Goal: Task Accomplishment & Management: Complete application form

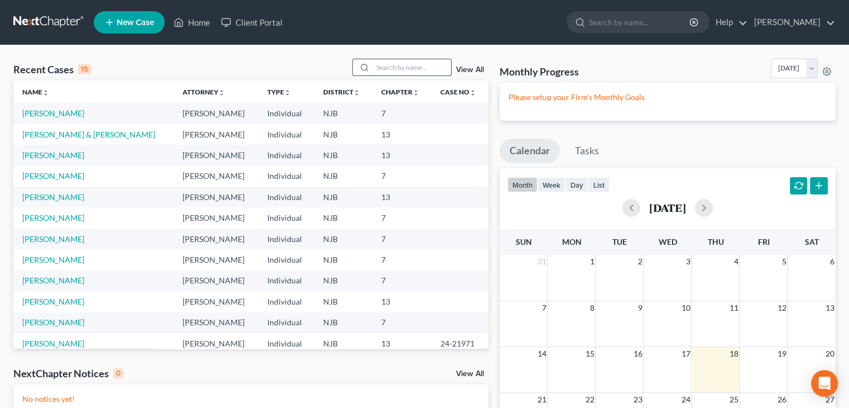
click at [387, 70] on input "search" at bounding box center [412, 67] width 78 height 16
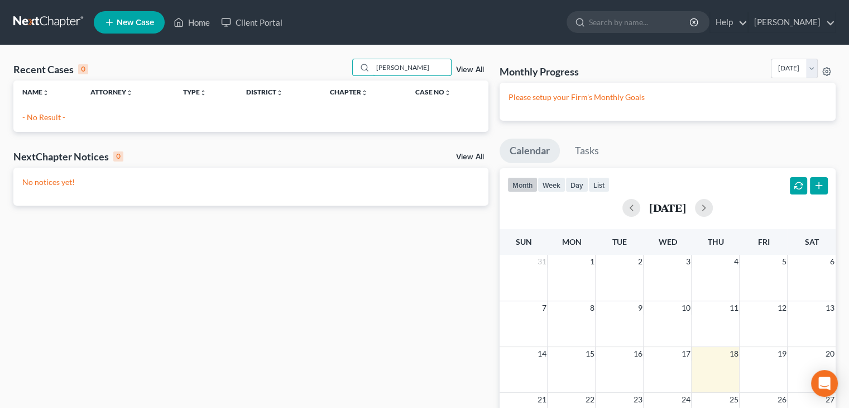
type input "[PERSON_NAME]"
click at [124, 20] on span "New Case" at bounding box center [135, 22] width 37 height 8
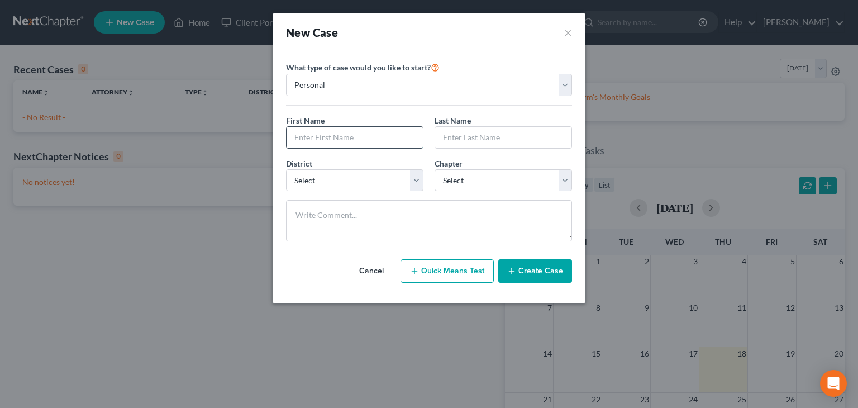
click at [322, 137] on input "text" at bounding box center [354, 137] width 136 height 21
type input "[PERSON_NAME]"
click at [476, 140] on input "text" at bounding box center [503, 137] width 136 height 21
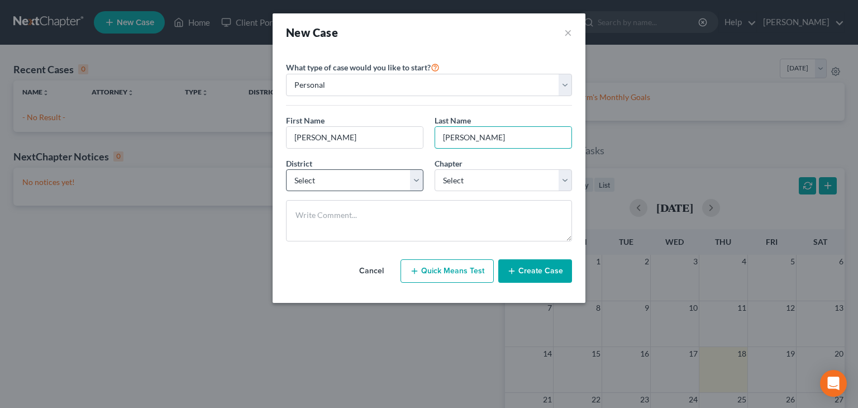
type input "[PERSON_NAME]"
click at [328, 184] on select "Select [US_STATE] - [GEOGRAPHIC_DATA] [US_STATE] - [GEOGRAPHIC_DATA][US_STATE] …" at bounding box center [354, 180] width 137 height 22
select select "51"
click at [286, 169] on select "Select [US_STATE] - [GEOGRAPHIC_DATA] [US_STATE] - [GEOGRAPHIC_DATA][US_STATE] …" at bounding box center [354, 180] width 137 height 22
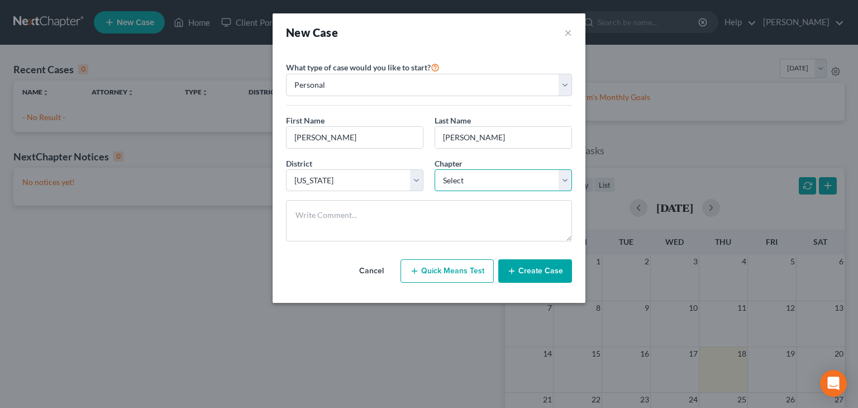
click at [453, 176] on select "Select 7 11 12 13" at bounding box center [502, 180] width 137 height 22
select select "0"
click at [434, 169] on select "Select 7 11 12 13" at bounding box center [502, 180] width 137 height 22
click at [539, 274] on button "Create Case" at bounding box center [535, 270] width 74 height 23
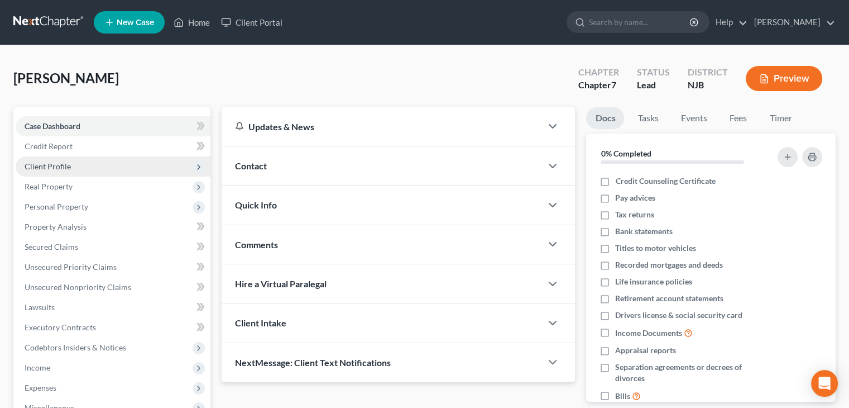
click at [43, 161] on span "Client Profile" at bounding box center [48, 165] width 46 height 9
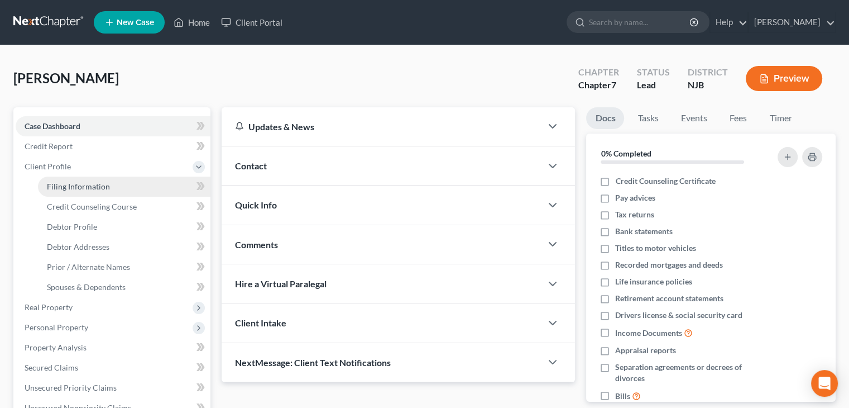
click at [56, 187] on span "Filing Information" at bounding box center [78, 185] width 63 height 9
select select "1"
select select "0"
select select "51"
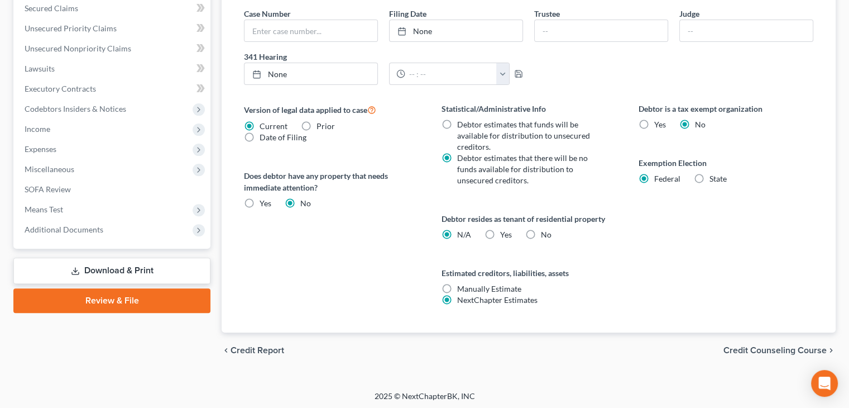
scroll to position [360, 0]
click at [765, 346] on span "Credit Counseling Course" at bounding box center [775, 349] width 103 height 9
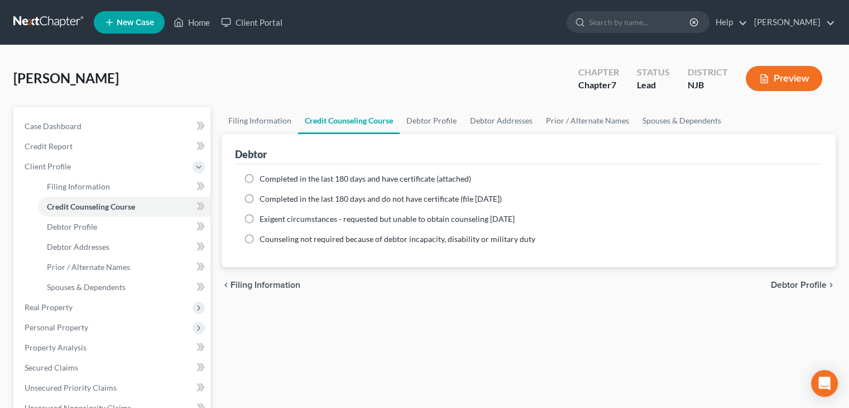
click at [260, 178] on label "Completed in the last 180 days and have certificate (attached)" at bounding box center [366, 178] width 212 height 11
click at [264, 178] on input "Completed in the last 180 days and have certificate (attached)" at bounding box center [267, 176] width 7 height 7
radio input "true"
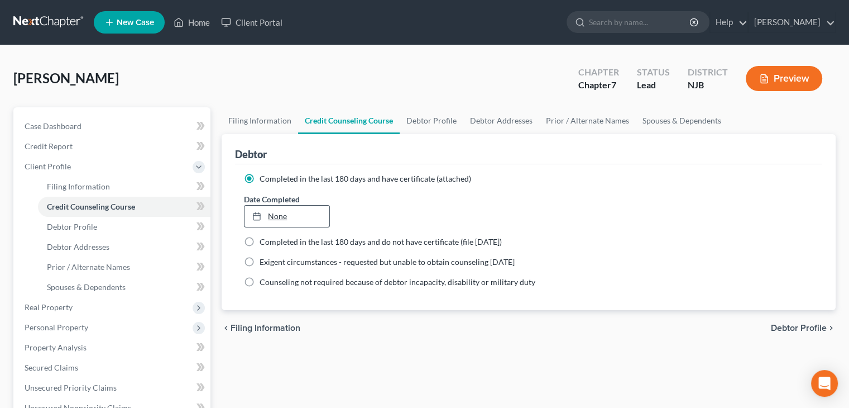
type input "[DATE]"
click at [270, 216] on link "None" at bounding box center [287, 215] width 84 height 21
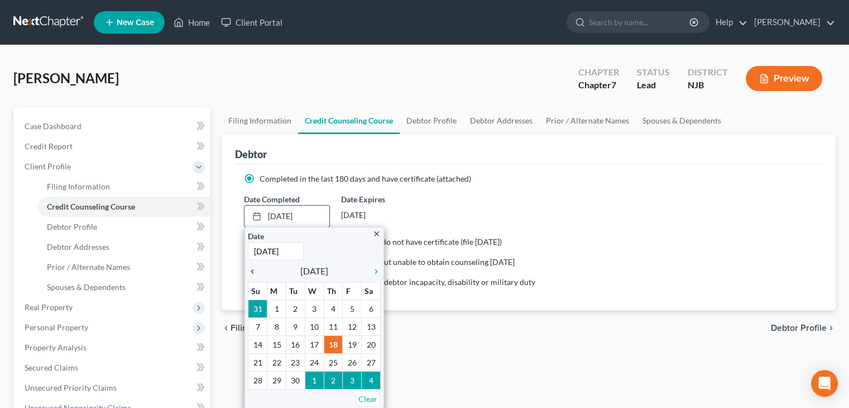
click at [256, 271] on icon "chevron_left" at bounding box center [255, 271] width 15 height 9
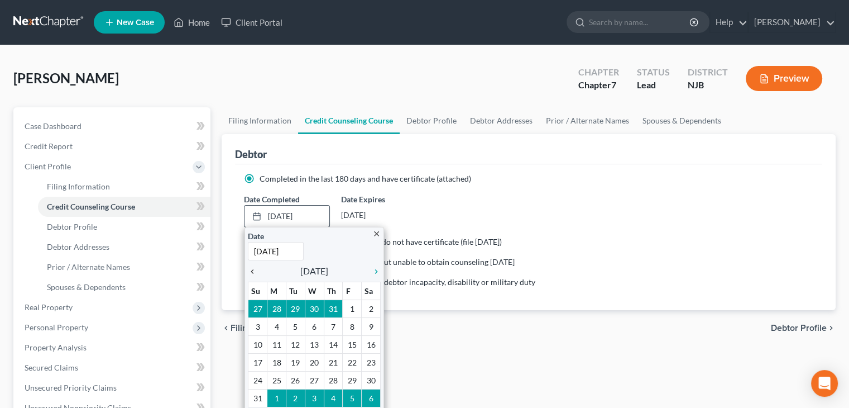
click at [256, 271] on icon "chevron_left" at bounding box center [255, 271] width 15 height 9
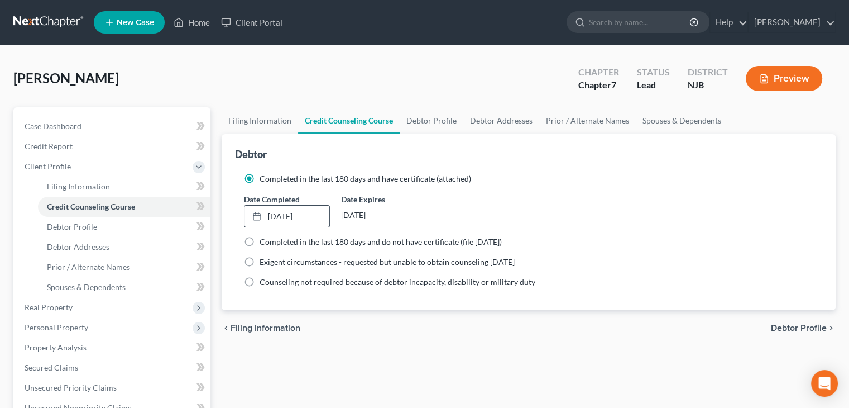
click at [783, 324] on span "Debtor Profile" at bounding box center [799, 327] width 56 height 9
select select "0"
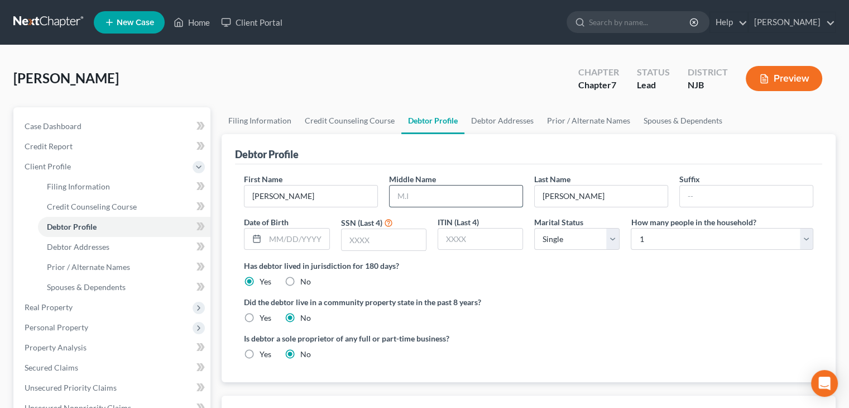
click at [415, 195] on input "text" at bounding box center [456, 195] width 133 height 21
type input "[PERSON_NAME]"
click at [267, 236] on input "text" at bounding box center [297, 238] width 64 height 21
type input "[DATE]"
click at [375, 236] on input "text" at bounding box center [384, 239] width 84 height 21
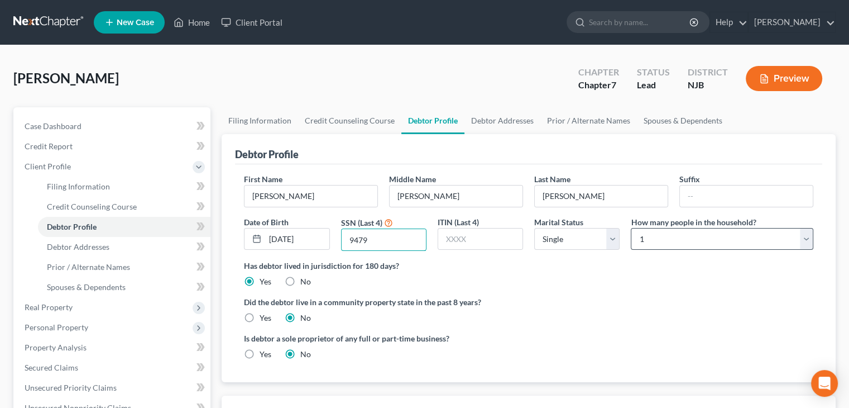
type input "9479"
click at [806, 240] on select "Select 1 2 3 4 5 6 7 8 9 10 11 12 13 14 15 16 17 18 19 20" at bounding box center [722, 239] width 183 height 22
select select "3"
click at [631, 228] on select "Select 1 2 3 4 5 6 7 8 9 10 11 12 13 14 15 16 17 18 19 20" at bounding box center [722, 239] width 183 height 22
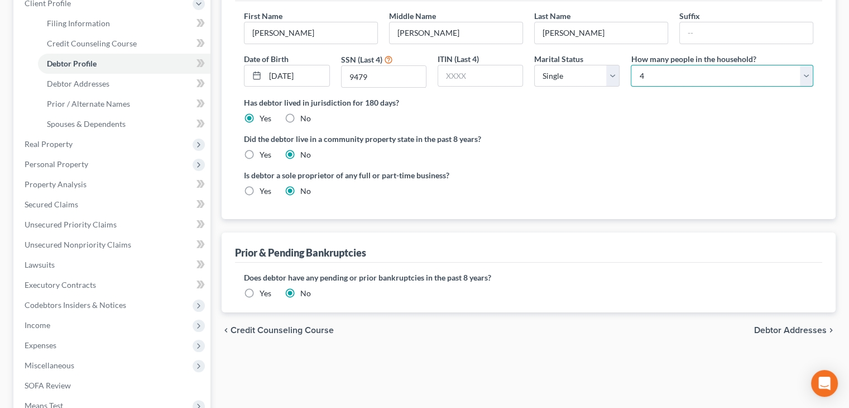
scroll to position [168, 0]
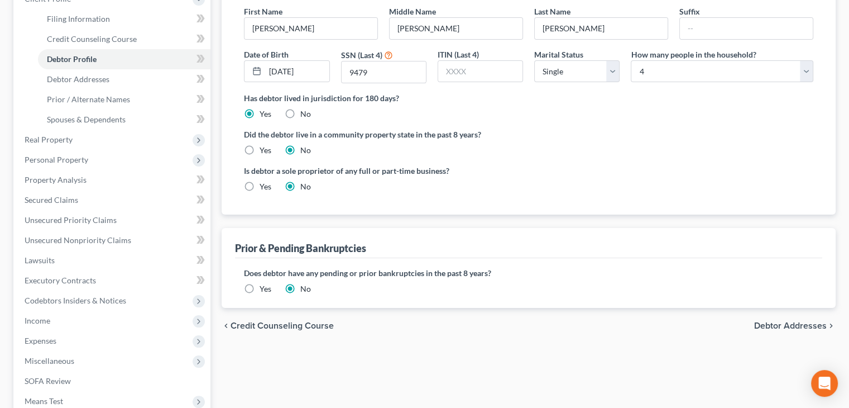
click at [773, 324] on span "Debtor Addresses" at bounding box center [790, 325] width 73 height 9
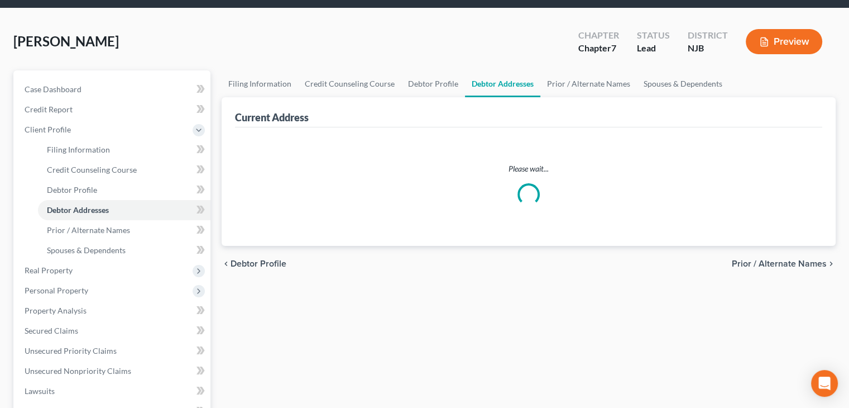
select select "0"
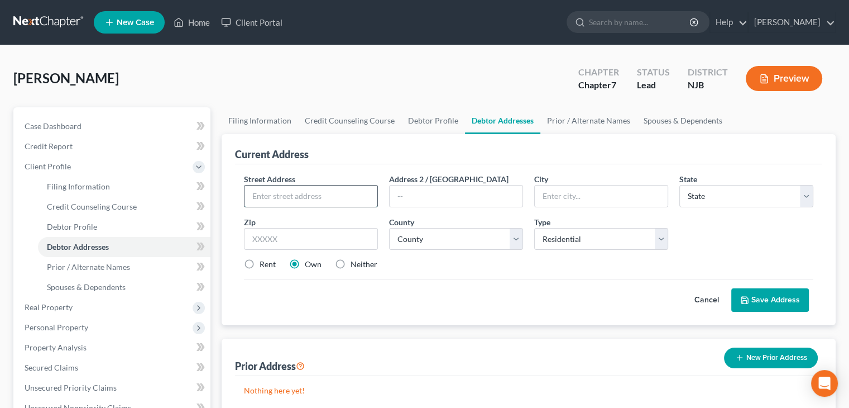
click at [279, 197] on input "text" at bounding box center [311, 195] width 133 height 21
type input "[STREET_ADDRESS][PERSON_NAME]"
click at [563, 202] on input "text" at bounding box center [601, 195] width 133 height 21
type input "[GEOGRAPHIC_DATA]"
click at [701, 195] on select "State [US_STATE] AK AR AZ CA CO CT DE DC [GEOGRAPHIC_DATA] [GEOGRAPHIC_DATA] GU…" at bounding box center [747, 196] width 134 height 22
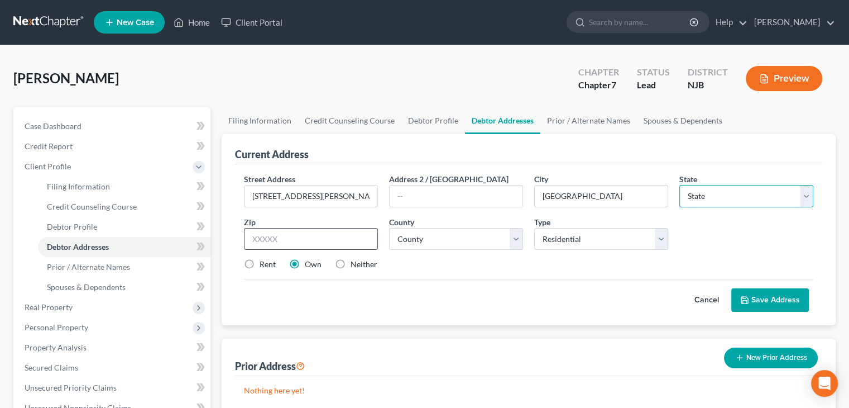
select select "33"
click at [269, 238] on input "text" at bounding box center [311, 239] width 134 height 22
type input "08332-5827"
click at [434, 242] on select "County [GEOGRAPHIC_DATA] [GEOGRAPHIC_DATA] [GEOGRAPHIC_DATA] [GEOGRAPHIC_DATA] …" at bounding box center [456, 239] width 134 height 22
select select "5"
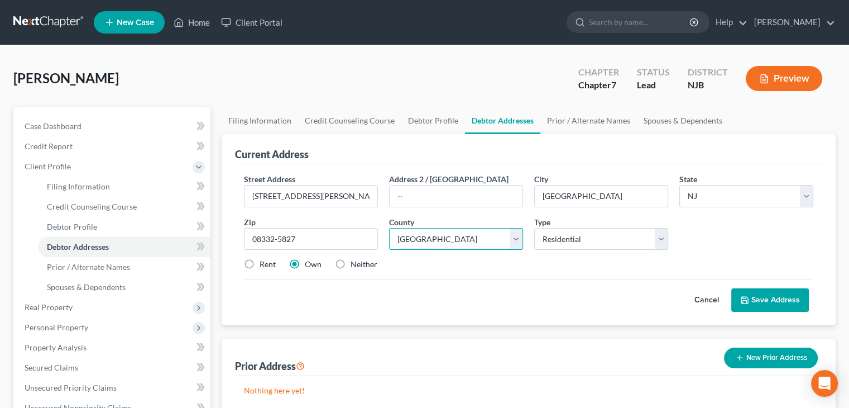
click at [389, 228] on select "County [GEOGRAPHIC_DATA] [GEOGRAPHIC_DATA] [GEOGRAPHIC_DATA] [GEOGRAPHIC_DATA] …" at bounding box center [456, 239] width 134 height 22
drag, startPoint x: 246, startPoint y: 261, endPoint x: 267, endPoint y: 264, distance: 21.9
click at [260, 261] on label "Rent" at bounding box center [268, 264] width 16 height 11
click at [264, 261] on input "Rent" at bounding box center [267, 262] width 7 height 7
radio input "true"
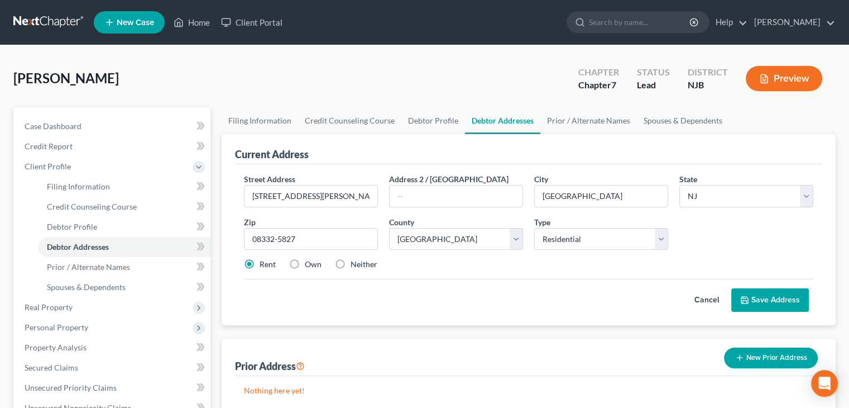
click at [787, 299] on button "Save Address" at bounding box center [771, 299] width 78 height 23
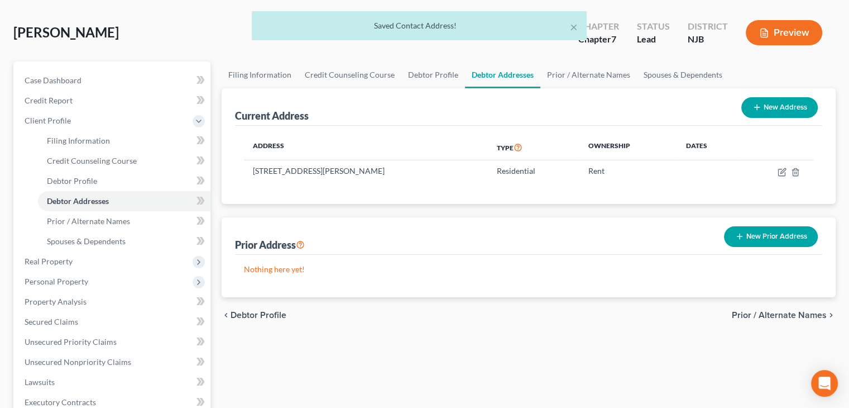
scroll to position [112, 0]
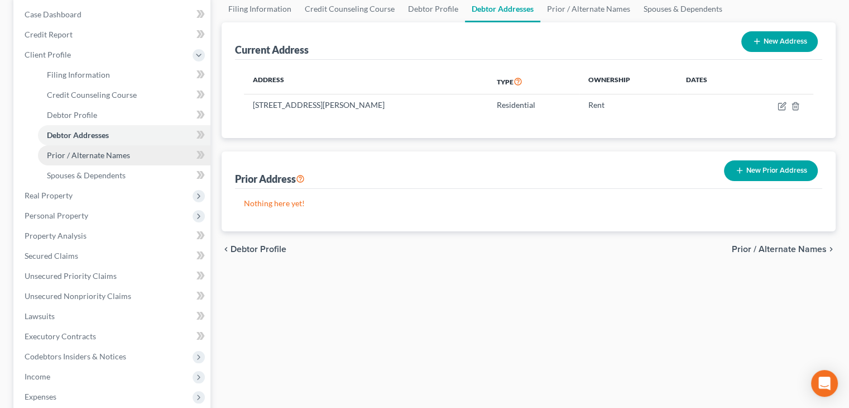
click at [83, 157] on span "Prior / Alternate Names" at bounding box center [88, 154] width 83 height 9
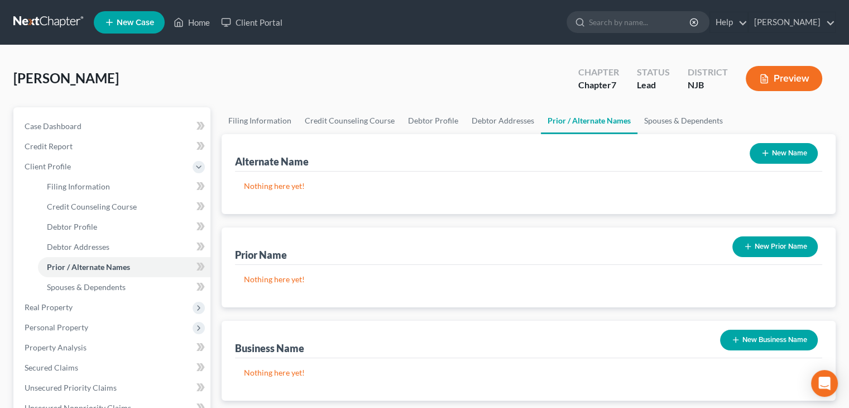
click at [796, 153] on button "New Name" at bounding box center [784, 153] width 68 height 21
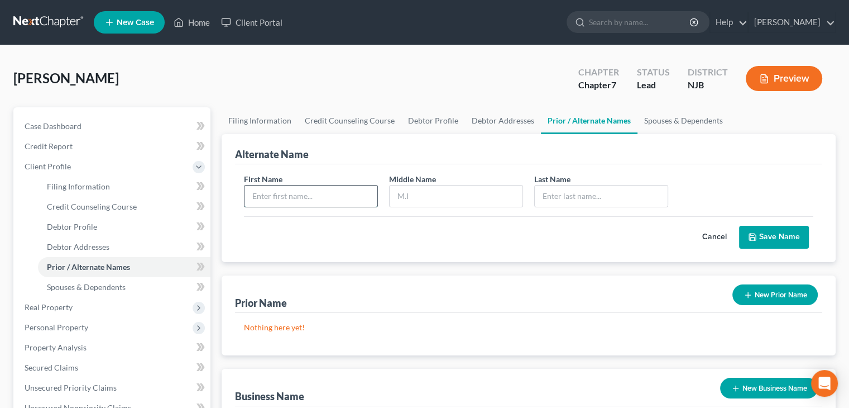
click at [271, 197] on input "text" at bounding box center [311, 195] width 133 height 21
type input "Chrisstina"
click at [432, 204] on input "text" at bounding box center [456, 195] width 133 height 21
type input "M."
click at [579, 199] on input "text" at bounding box center [601, 195] width 133 height 21
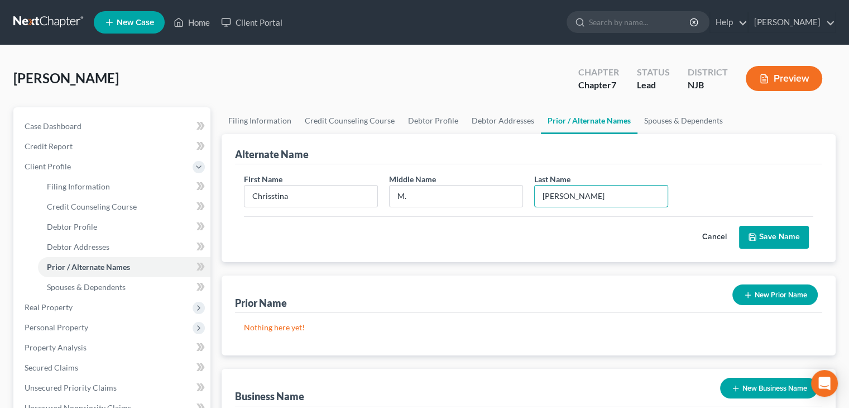
type input "[PERSON_NAME]"
click at [775, 237] on button "Save Name" at bounding box center [774, 237] width 70 height 23
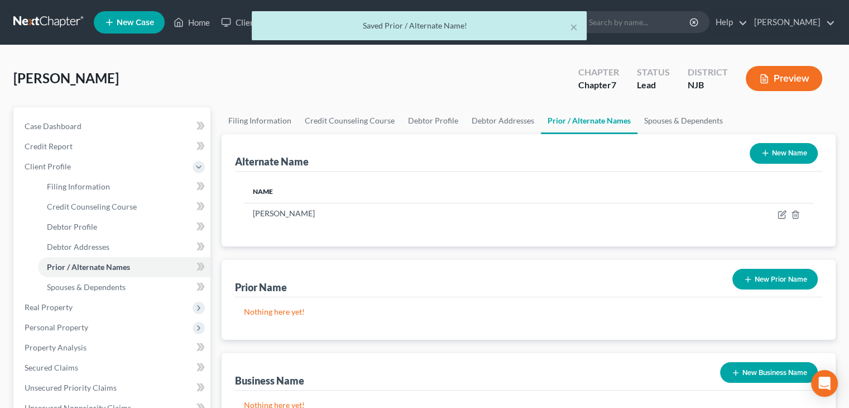
click at [790, 152] on button "New Name" at bounding box center [784, 153] width 68 height 21
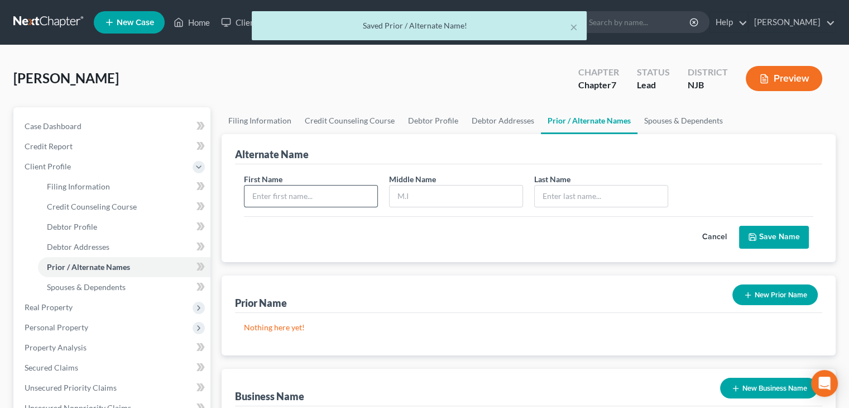
drag, startPoint x: 271, startPoint y: 194, endPoint x: 253, endPoint y: 188, distance: 18.9
click at [272, 194] on input "text" at bounding box center [311, 195] width 133 height 21
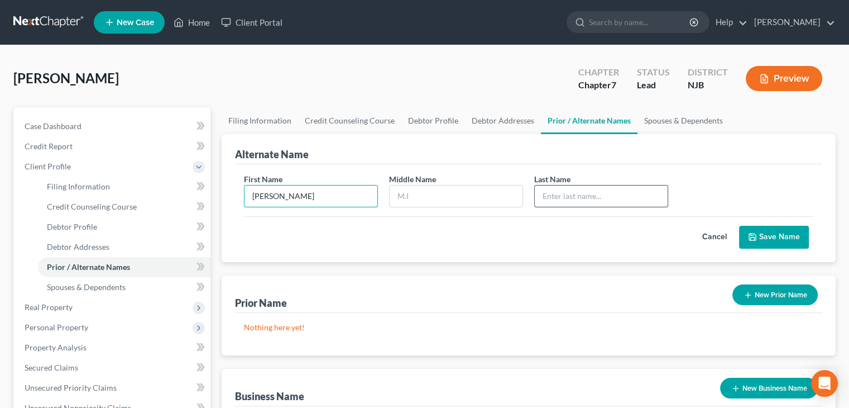
type input "[PERSON_NAME]"
click at [570, 196] on input "text" at bounding box center [601, 195] width 133 height 21
type input "[PERSON_NAME]"
click at [784, 237] on button "Save Name" at bounding box center [774, 237] width 70 height 23
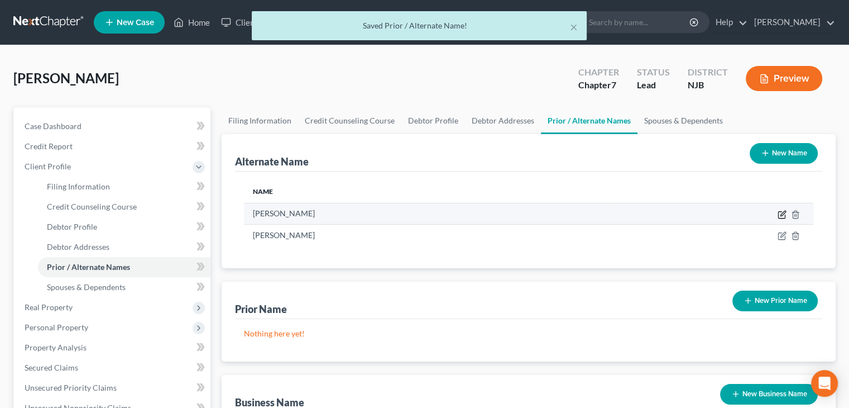
click at [783, 211] on icon at bounding box center [783, 213] width 5 height 5
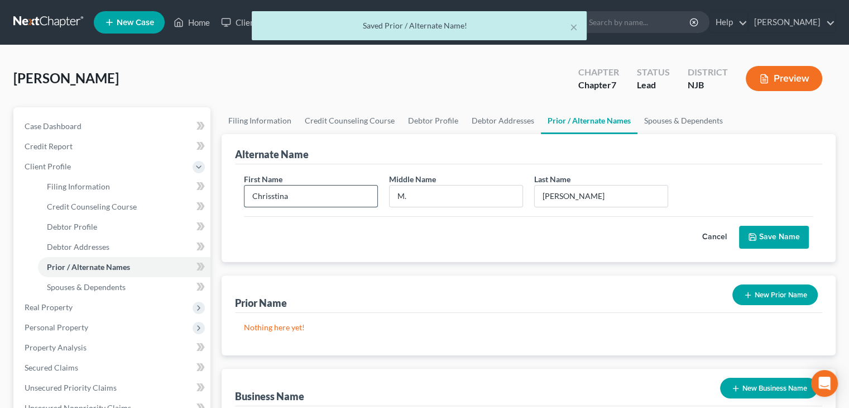
click at [270, 190] on input "Chrisstina" at bounding box center [311, 195] width 133 height 21
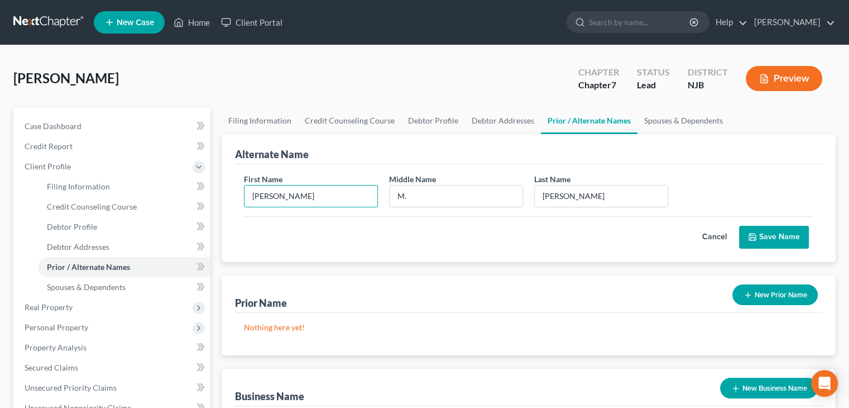
type input "[PERSON_NAME]"
click at [804, 234] on button "Save Name" at bounding box center [774, 237] width 70 height 23
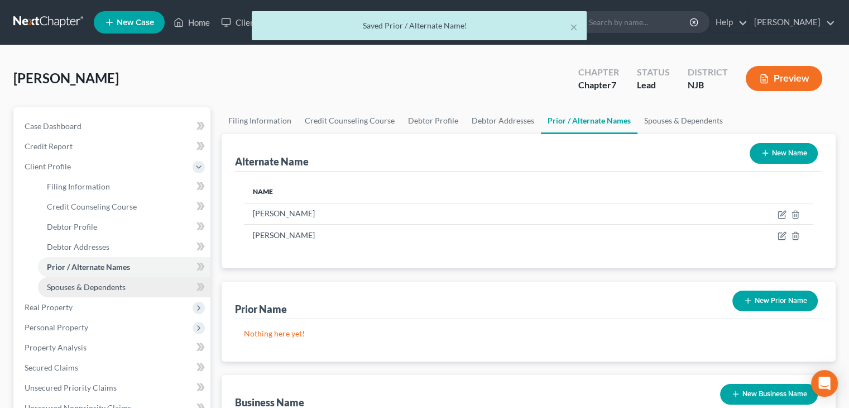
click at [69, 289] on span "Spouses & Dependents" at bounding box center [86, 286] width 79 height 9
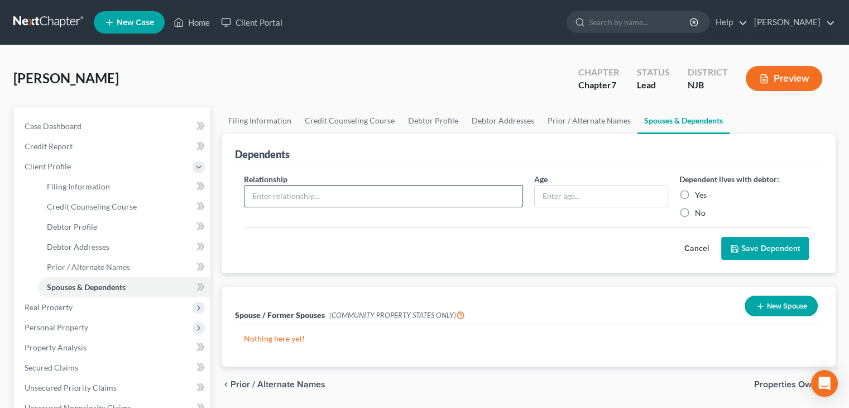
click at [261, 199] on input "text" at bounding box center [384, 195] width 278 height 21
type input "Daughter"
click at [585, 199] on input "text" at bounding box center [601, 195] width 133 height 21
type input "19"
click at [695, 192] on label "Yes" at bounding box center [701, 194] width 12 height 11
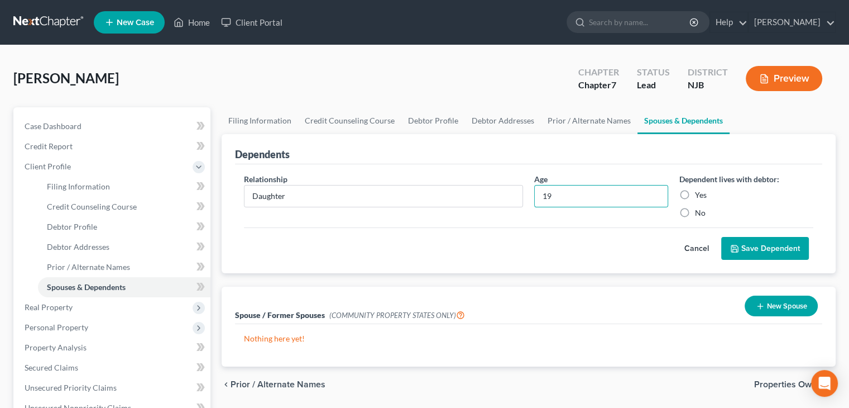
click at [700, 192] on input "Yes" at bounding box center [703, 192] width 7 height 7
radio input "true"
click at [759, 247] on button "Save Dependent" at bounding box center [765, 248] width 88 height 23
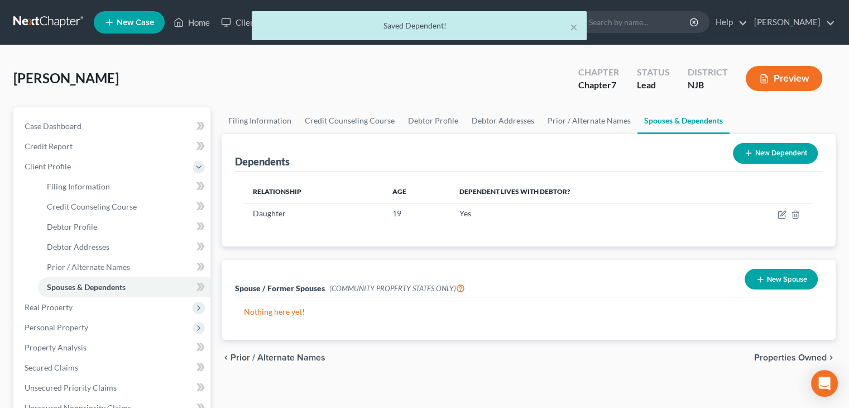
click at [775, 153] on button "New Dependent" at bounding box center [775, 153] width 85 height 21
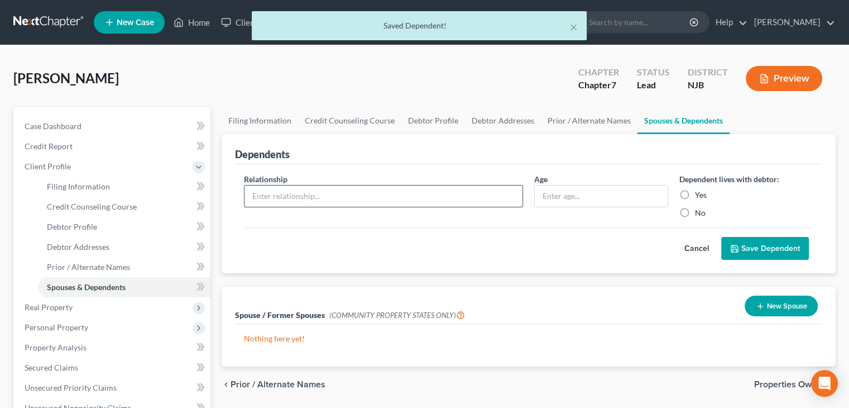
click at [268, 194] on input "text" at bounding box center [384, 195] width 278 height 21
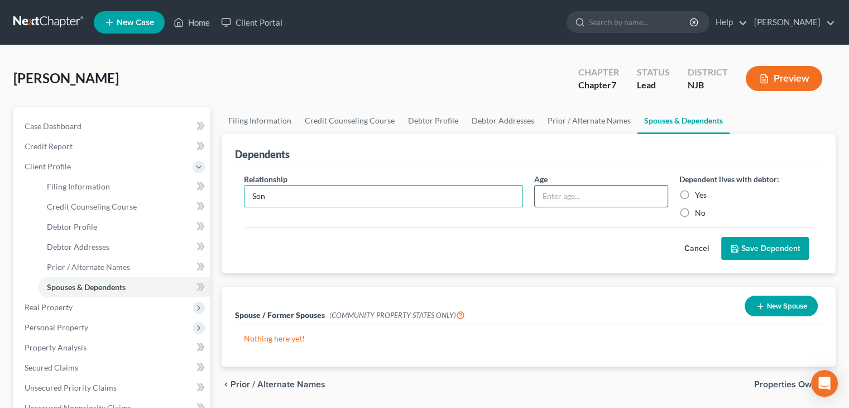
type input "Son"
click at [542, 192] on input "text" at bounding box center [601, 195] width 133 height 21
type input "19"
click at [695, 194] on label "Yes" at bounding box center [701, 194] width 12 height 11
click at [700, 194] on input "Yes" at bounding box center [703, 192] width 7 height 7
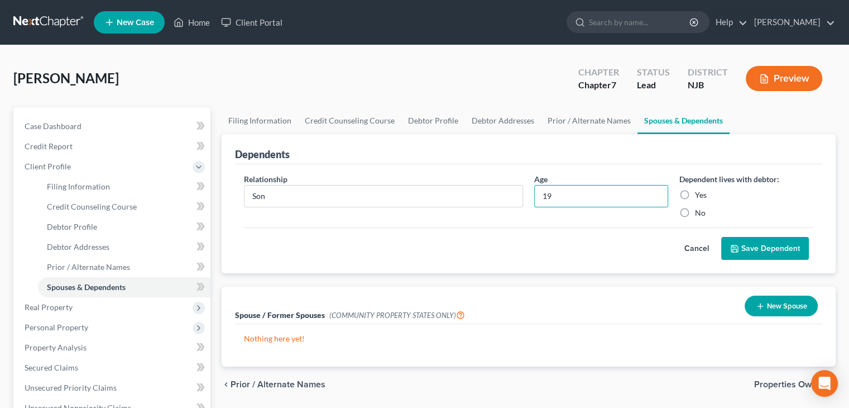
radio input "true"
click at [773, 248] on button "Save Dependent" at bounding box center [765, 248] width 88 height 23
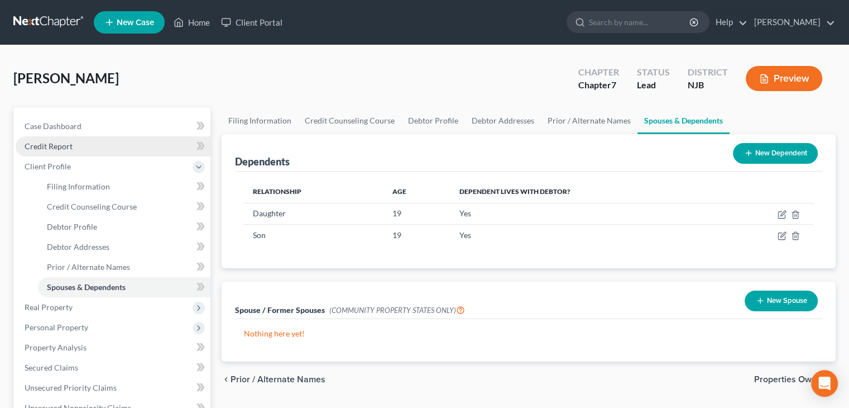
click at [52, 144] on span "Credit Report" at bounding box center [49, 145] width 48 height 9
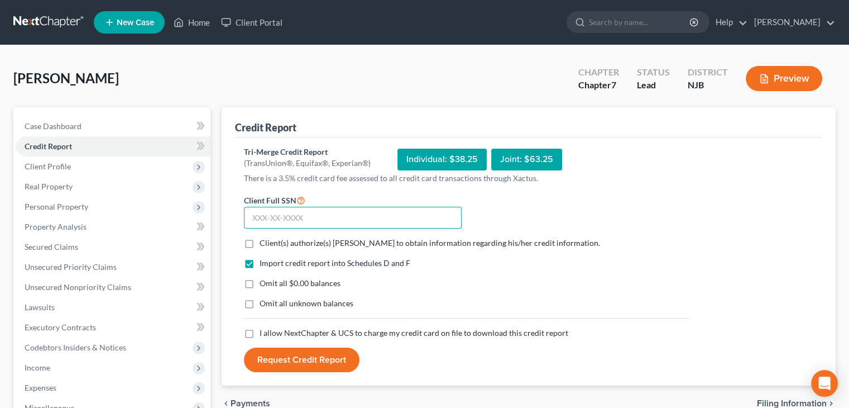
click at [275, 215] on input "text" at bounding box center [353, 218] width 218 height 22
type input "145-76-9479"
click at [260, 241] on label "Client(s) authorize(s) [PERSON_NAME] to obtain information regarding his/her cr…" at bounding box center [430, 242] width 341 height 11
click at [264, 241] on input "Client(s) authorize(s) [PERSON_NAME] to obtain information regarding his/her cr…" at bounding box center [267, 240] width 7 height 7
checkbox input "true"
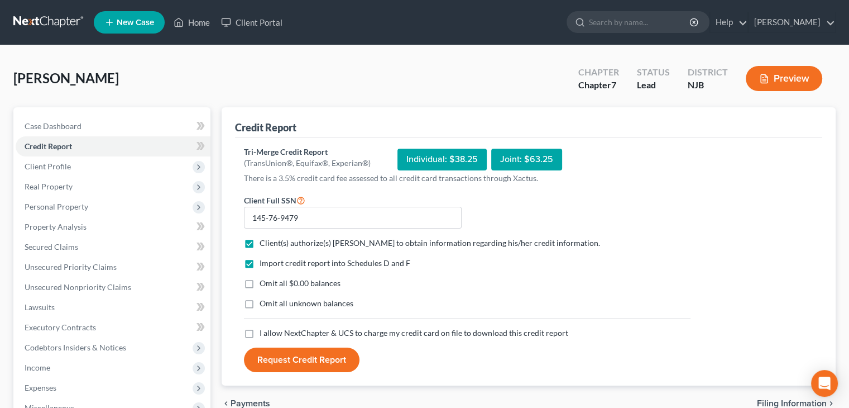
click at [260, 302] on label "Omit all unknown balances" at bounding box center [307, 303] width 94 height 11
click at [264, 302] on input "Omit all unknown balances" at bounding box center [267, 301] width 7 height 7
checkbox input "true"
click at [260, 333] on label "I allow NextChapter & UCS to charge my credit card on file to download this cre…" at bounding box center [414, 332] width 309 height 11
click at [264, 333] on input "I allow NextChapter & UCS to charge my credit card on file to download this cre…" at bounding box center [267, 330] width 7 height 7
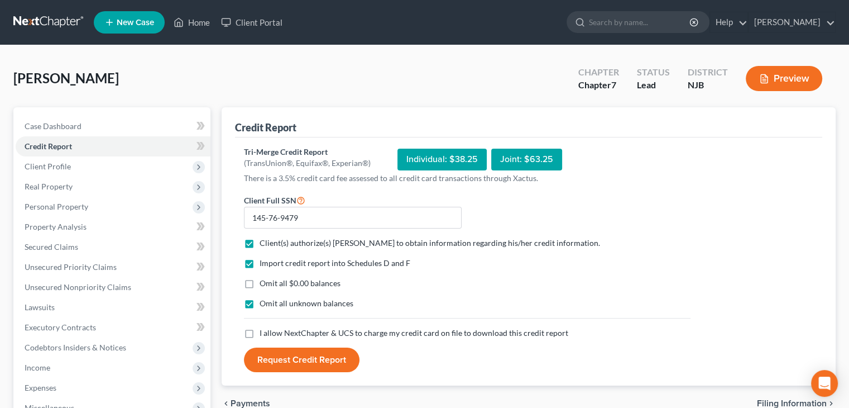
checkbox input "true"
click at [299, 355] on button "Request Credit Report" at bounding box center [302, 359] width 116 height 25
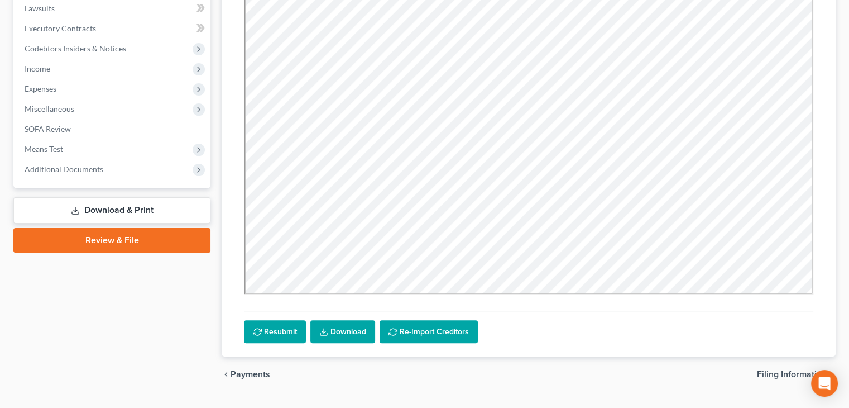
scroll to position [325, 0]
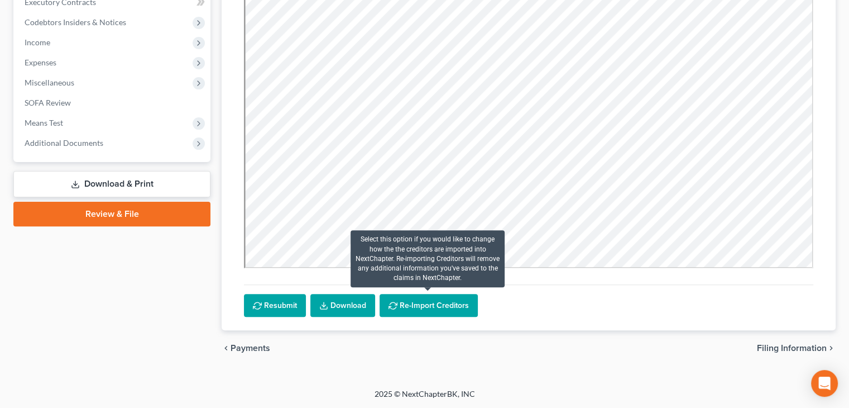
click at [456, 302] on button "Re-Import Creditors" at bounding box center [429, 305] width 98 height 23
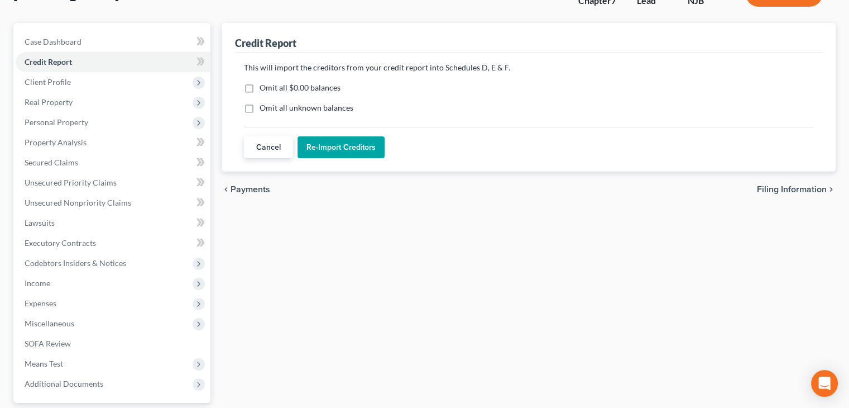
scroll to position [0, 0]
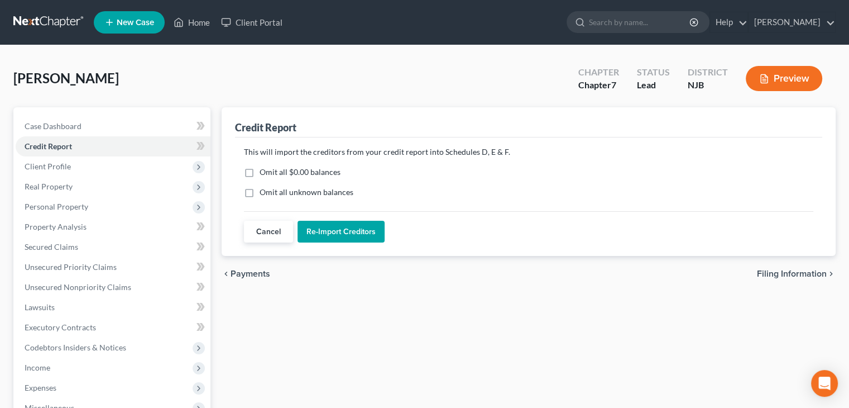
click at [260, 171] on label "Omit all $0.00 balances" at bounding box center [300, 171] width 81 height 11
click at [264, 171] on input "Omit all $0.00 balances" at bounding box center [267, 169] width 7 height 7
checkbox input "true"
click at [260, 193] on label "Omit all unknown balances" at bounding box center [307, 192] width 94 height 11
click at [264, 193] on input "Omit all unknown balances" at bounding box center [267, 190] width 7 height 7
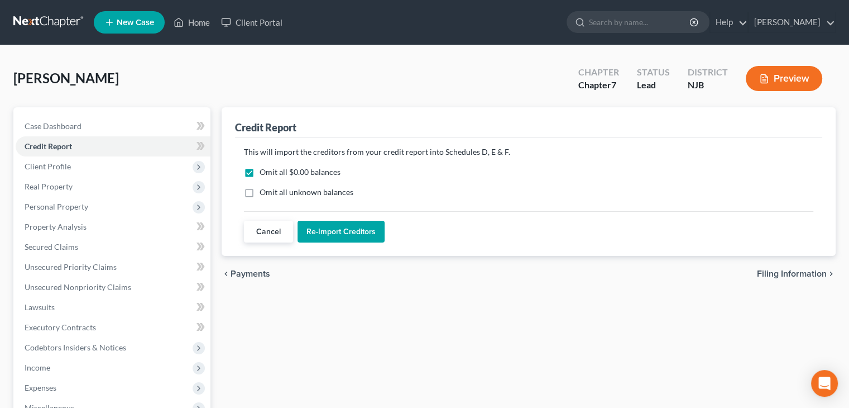
checkbox input "true"
click at [341, 236] on button "Re-Import Creditors" at bounding box center [341, 232] width 87 height 22
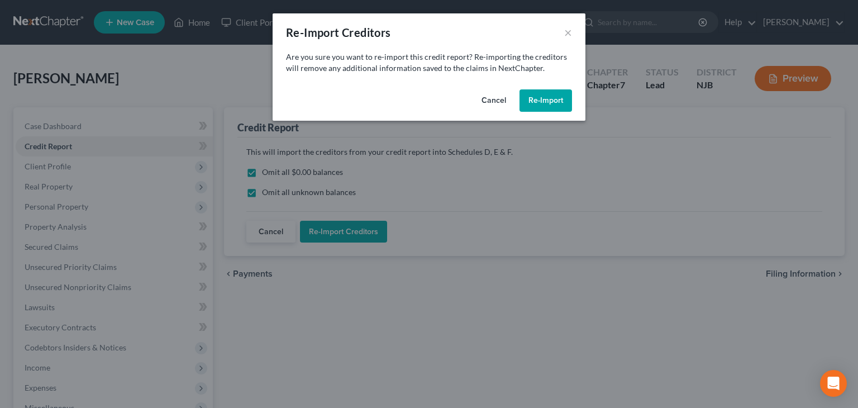
click at [536, 102] on button "Re-Import" at bounding box center [545, 100] width 52 height 22
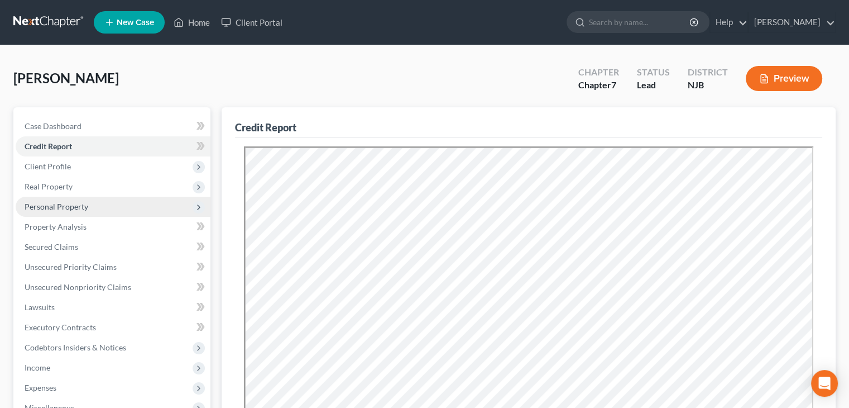
click at [47, 203] on span "Personal Property" at bounding box center [57, 206] width 64 height 9
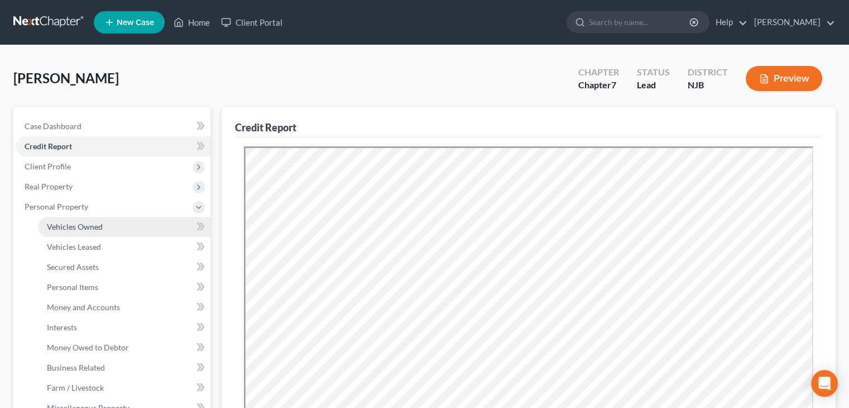
click at [52, 225] on span "Vehicles Owned" at bounding box center [75, 226] width 56 height 9
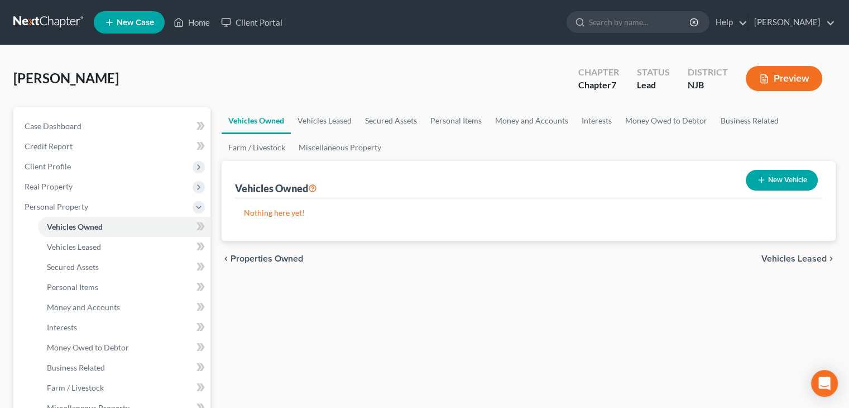
click at [786, 181] on button "New Vehicle" at bounding box center [782, 180] width 72 height 21
select select "0"
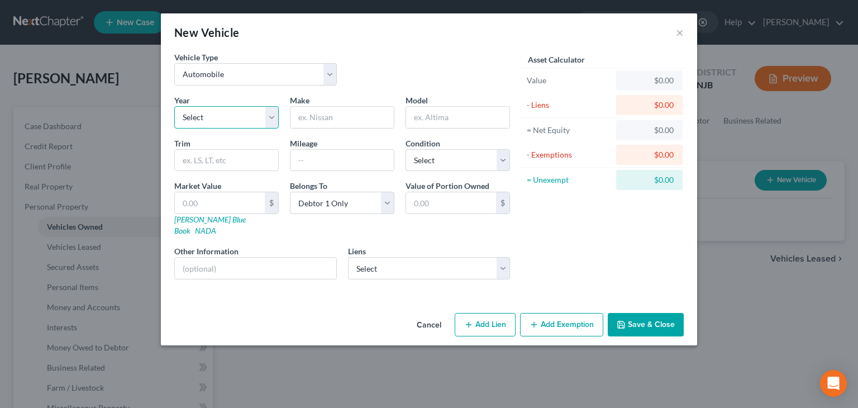
click at [272, 121] on select "Select 2026 2025 2024 2023 2022 2021 2020 2019 2018 2017 2016 2015 2014 2013 20…" at bounding box center [226, 117] width 104 height 22
select select "2"
click at [174, 106] on select "Select 2026 2025 2024 2023 2022 2021 2020 2019 2018 2017 2016 2015 2014 2013 20…" at bounding box center [226, 117] width 104 height 22
click at [340, 123] on input "text" at bounding box center [341, 117] width 103 height 21
type input "Nissan"
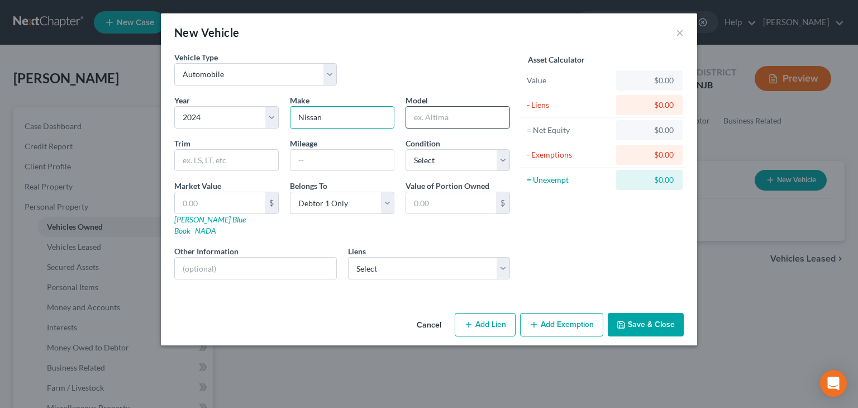
click at [428, 121] on input "text" at bounding box center [457, 117] width 103 height 21
type input "Sentra"
click at [302, 159] on input "text" at bounding box center [341, 160] width 103 height 21
type input "21000"
click at [455, 162] on select "Select Excellent Very Good Good Fair Poor" at bounding box center [457, 160] width 104 height 22
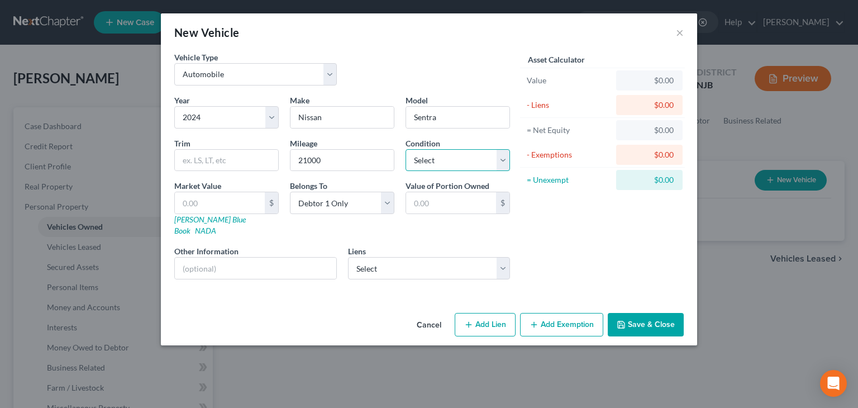
select select "2"
click at [405, 149] on select "Select Excellent Very Good Good Fair Poor" at bounding box center [457, 160] width 104 height 22
click at [509, 258] on select "Select Nissan Motor Accepta - $27,848.00" at bounding box center [429, 268] width 162 height 22
select select "45"
select select "0"
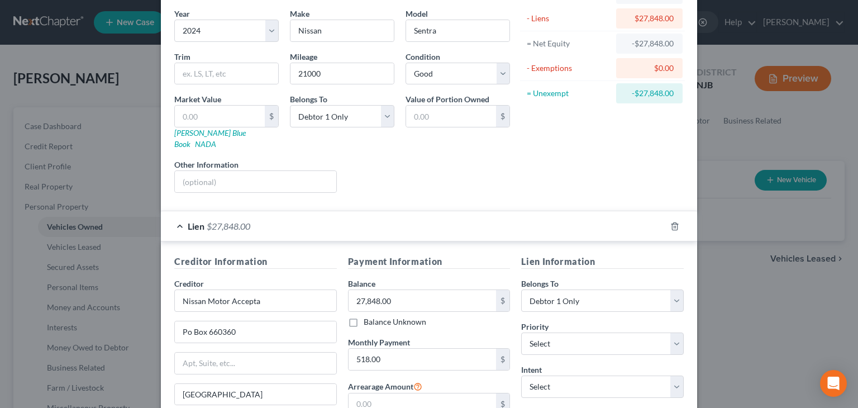
scroll to position [112, 0]
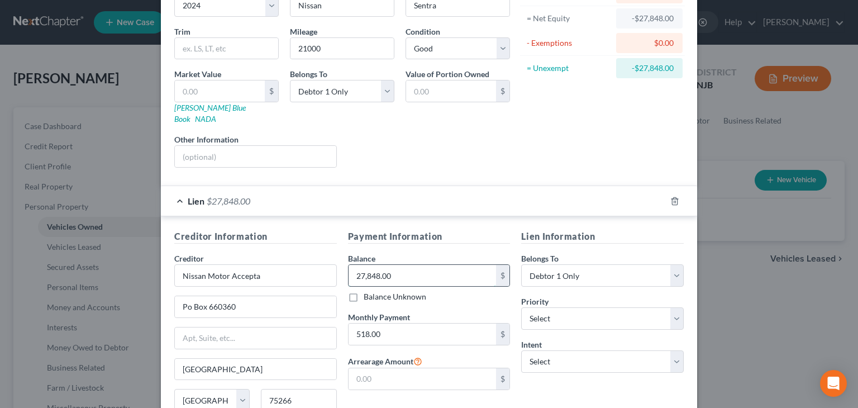
click at [389, 265] on input "27,848.00" at bounding box center [422, 275] width 148 height 21
type input "27,863"
click at [563, 307] on select "Select 1st 2nd 3rd 4th 5th 6th 7th 8th 9th 10th 11th 12th 13th 14th 15th 16th 1…" at bounding box center [602, 318] width 162 height 22
select select "0"
click at [521, 307] on select "Select 1st 2nd 3rd 4th 5th 6th 7th 8th 9th 10th 11th 12th 13th 14th 15th 16th 1…" at bounding box center [602, 318] width 162 height 22
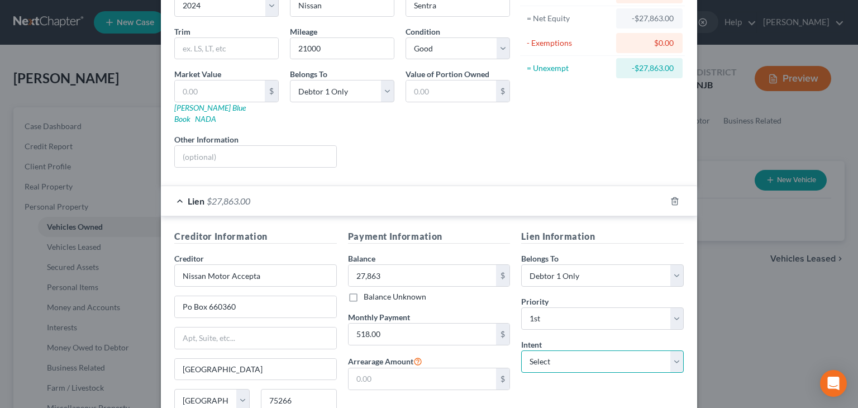
click at [675, 356] on select "Select Surrender Redeem Reaffirm Avoid Other" at bounding box center [602, 361] width 162 height 22
select select "2"
click at [521, 350] on select "Select Surrender Redeem Reaffirm Avoid Other" at bounding box center [602, 361] width 162 height 22
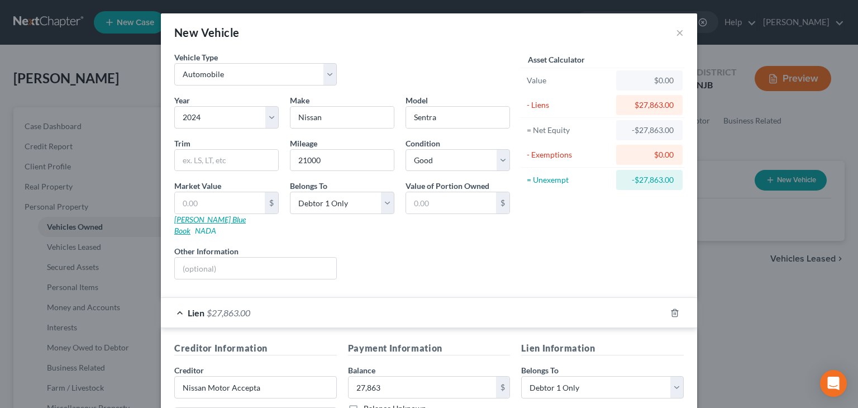
click at [193, 219] on link "[PERSON_NAME] Blue Book" at bounding box center [209, 224] width 71 height 21
click at [178, 159] on input "text" at bounding box center [226, 160] width 103 height 21
type input "SR"
click at [200, 208] on input "text" at bounding box center [220, 202] width 90 height 21
type input "1"
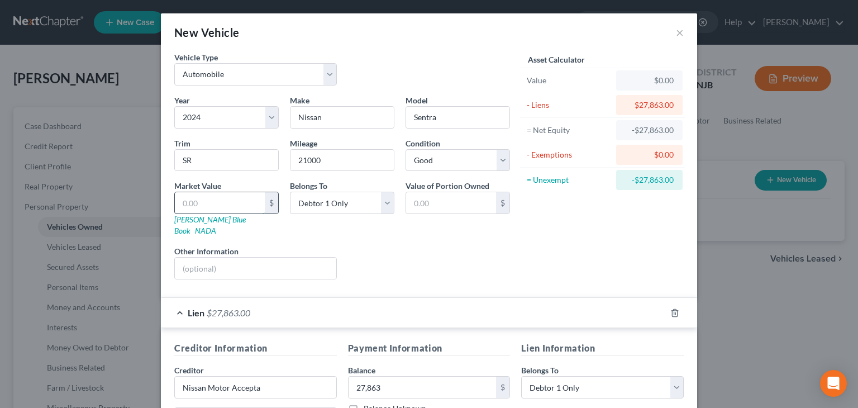
type input "1.00"
type input "18"
type input "18.00"
type input "189"
type input "189.00"
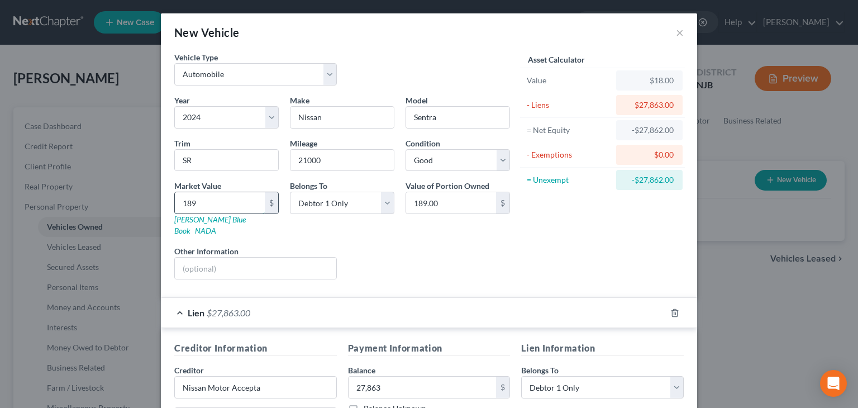
type input "1899"
type input "1,899.00"
type input "1,8997"
type input "18,997.00"
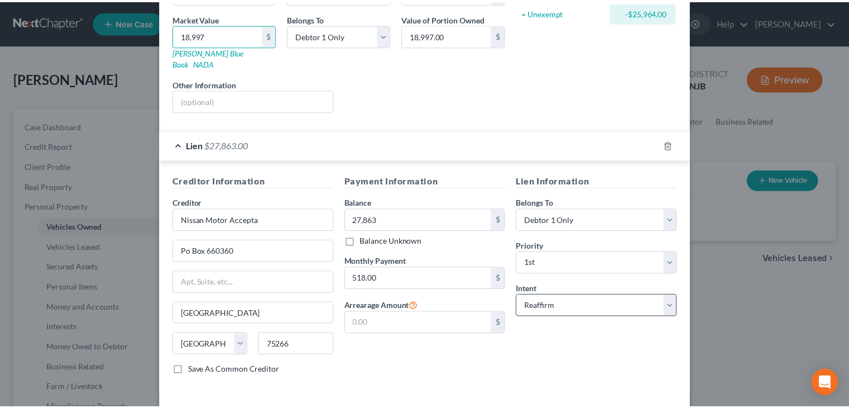
scroll to position [201, 0]
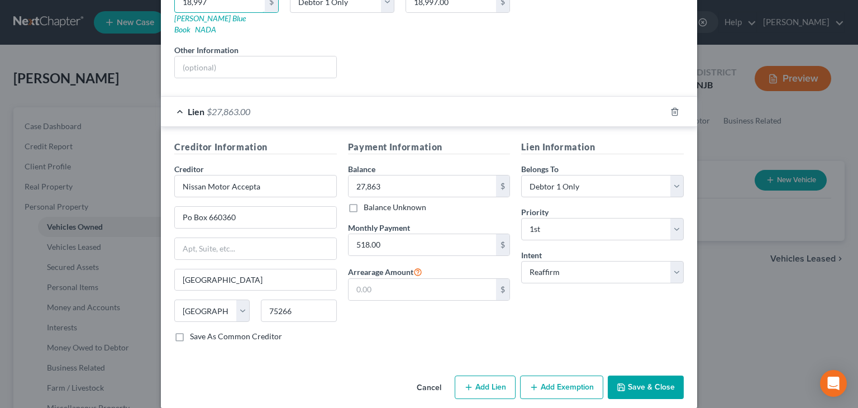
type input "18,997"
click at [654, 375] on button "Save & Close" at bounding box center [646, 386] width 76 height 23
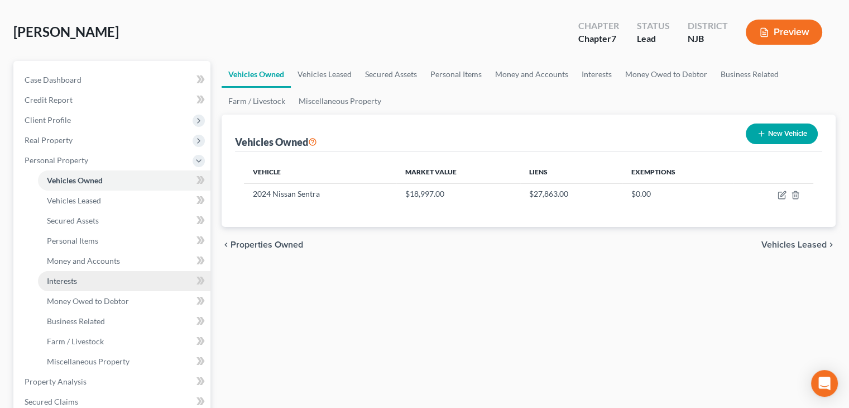
scroll to position [223, 0]
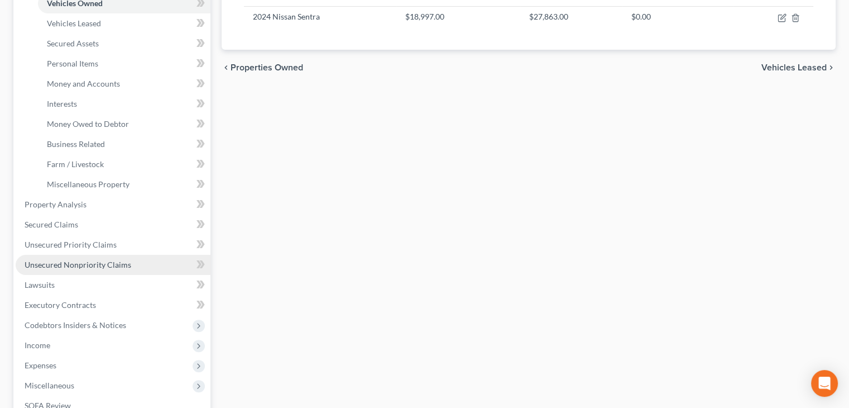
click at [77, 262] on span "Unsecured Nonpriority Claims" at bounding box center [78, 264] width 107 height 9
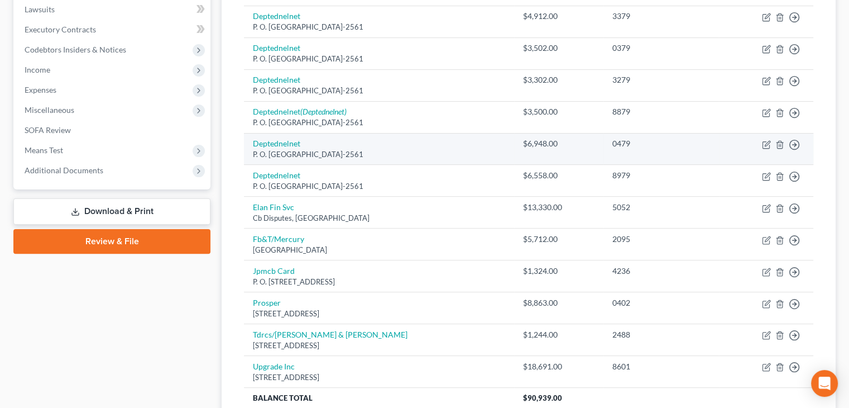
scroll to position [335, 0]
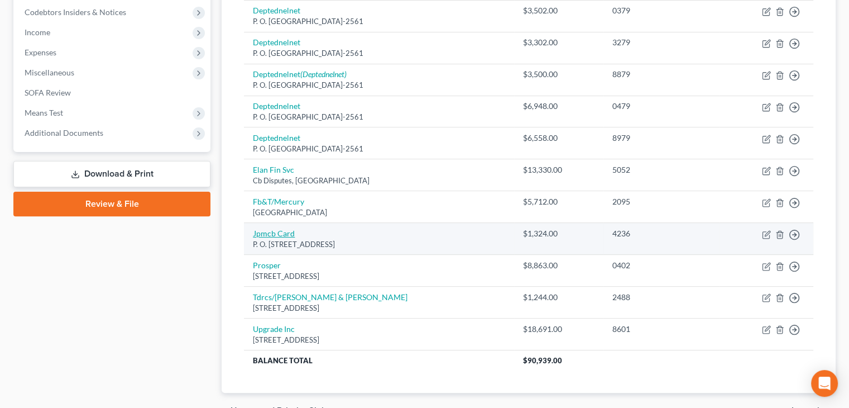
click at [286, 230] on link "Jpmcb Card" at bounding box center [274, 232] width 42 height 9
select select "7"
select select "0"
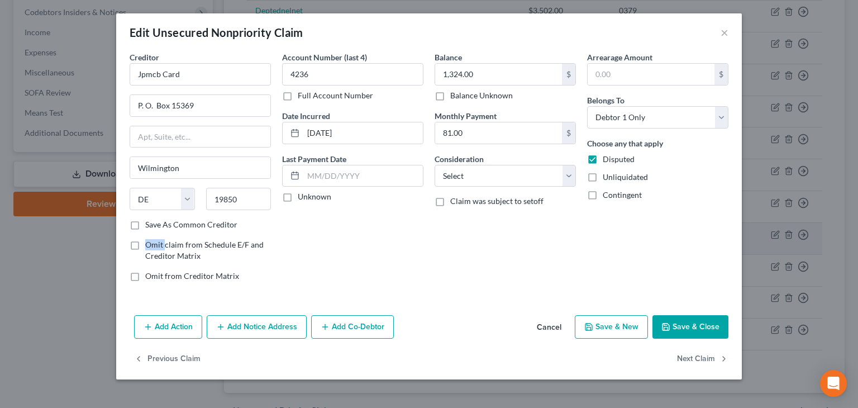
click at [286, 230] on div "Creditor * Jpmcb Card P. O. [GEOGRAPHIC_DATA] [US_STATE] AK AR AZ CA CO CT DE D…" at bounding box center [429, 170] width 610 height 239
click at [476, 72] on input "1,324.00" at bounding box center [498, 74] width 127 height 21
click at [476, 79] on input "1,324.00" at bounding box center [498, 74] width 127 height 21
type input "1,325"
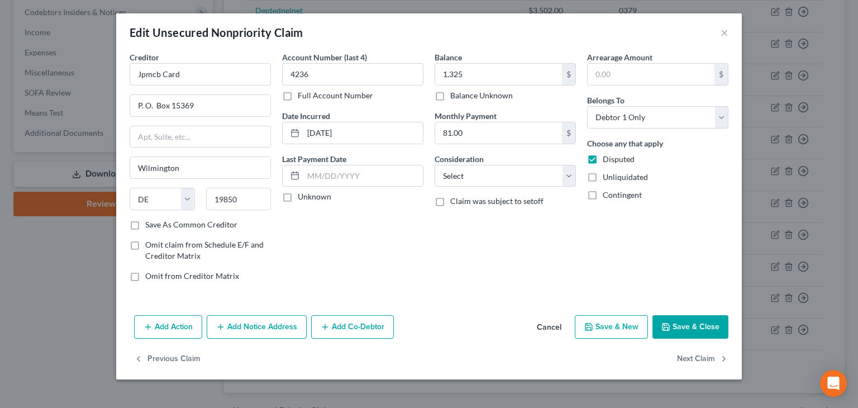
click at [298, 200] on label "Unknown" at bounding box center [315, 196] width 34 height 11
click at [302, 198] on input "Unknown" at bounding box center [305, 194] width 7 height 7
checkbox input "true"
click at [571, 179] on select "Select Cable / Satellite Services Collection Agency Credit Card Debt Debt Couns…" at bounding box center [504, 176] width 141 height 22
select select "2"
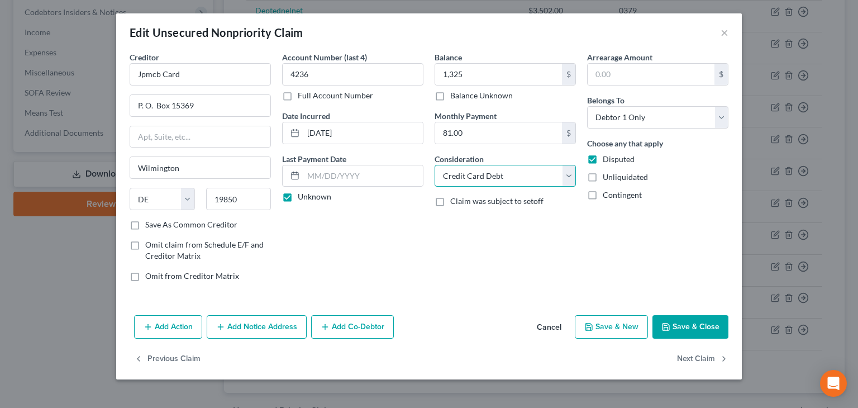
click at [434, 165] on select "Select Cable / Satellite Services Collection Agency Credit Card Debt Debt Couns…" at bounding box center [504, 176] width 141 height 22
click at [669, 327] on icon "button" at bounding box center [665, 326] width 7 height 7
type input "1,325.00"
type input "0"
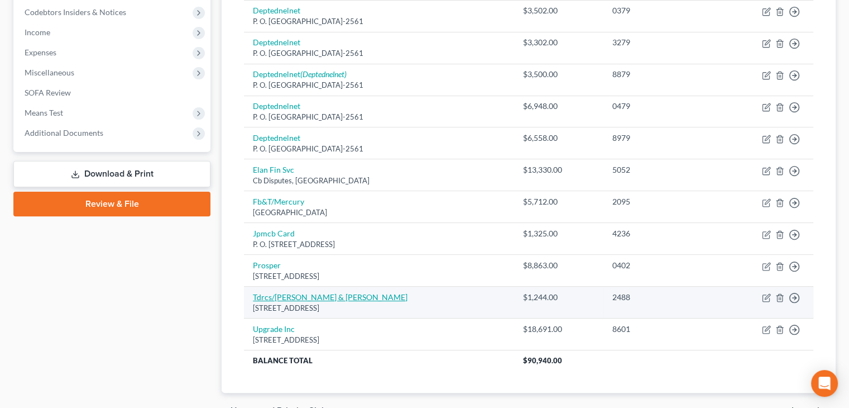
click at [302, 296] on link "Tdrcs/[PERSON_NAME] & [PERSON_NAME]" at bounding box center [330, 296] width 155 height 9
select select "33"
select select "2"
select select "0"
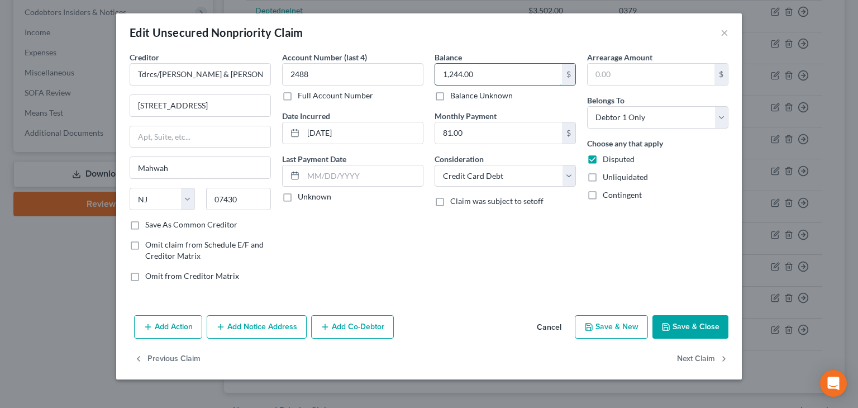
click at [490, 77] on input "1,244.00" at bounding box center [498, 74] width 127 height 21
click at [482, 74] on input "1,244.00" at bounding box center [498, 74] width 127 height 21
type input "1,245"
click at [298, 195] on label "Unknown" at bounding box center [315, 196] width 34 height 11
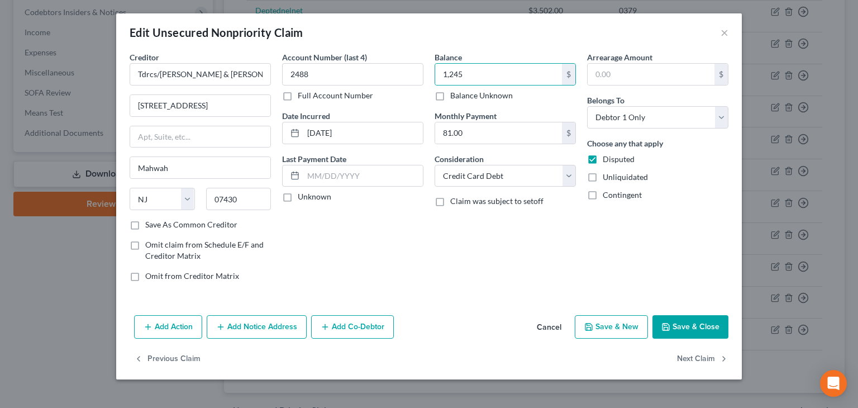
click at [302, 195] on input "Unknown" at bounding box center [305, 194] width 7 height 7
checkbox input "true"
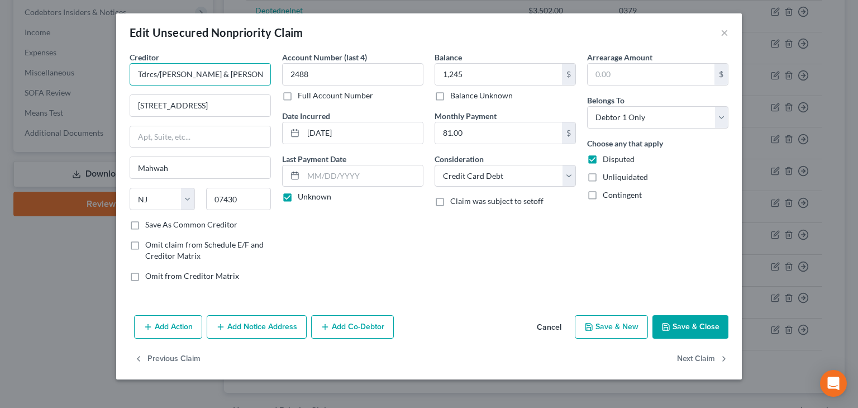
drag, startPoint x: 235, startPoint y: 78, endPoint x: 118, endPoint y: 78, distance: 116.1
click at [118, 78] on div "Creditor * Tdrcs/Raymour & Flanig [GEOGRAPHIC_DATA] [US_STATE] AK AR AZ CA CO […" at bounding box center [428, 180] width 625 height 259
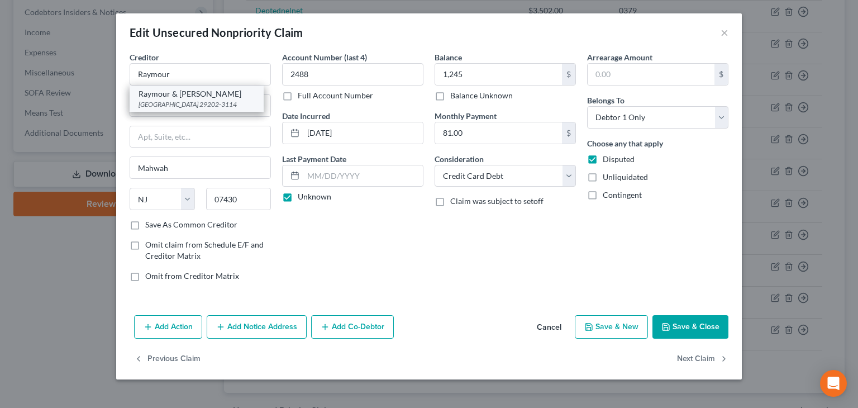
click at [189, 103] on div "[GEOGRAPHIC_DATA] 29202-3114" at bounding box center [196, 103] width 116 height 9
type input "Raymour & [PERSON_NAME]"
type input "PO Box 100114"
type input "Columbia"
select select "42"
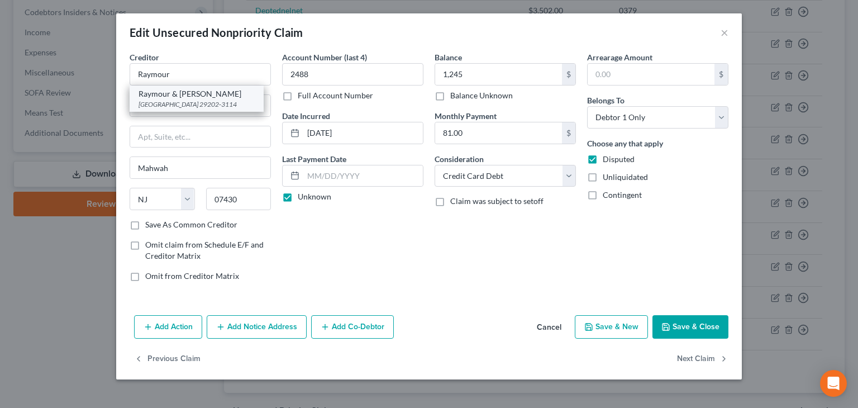
type input "29202-3114"
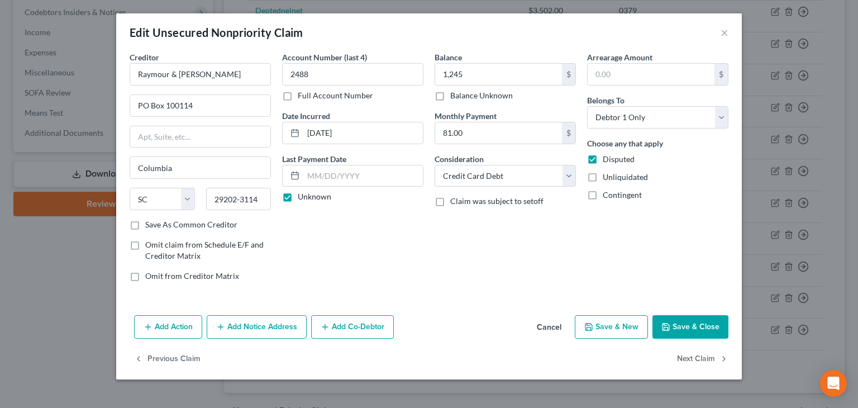
click at [692, 326] on button "Save & Close" at bounding box center [690, 326] width 76 height 23
type input "1,245.00"
type input "0"
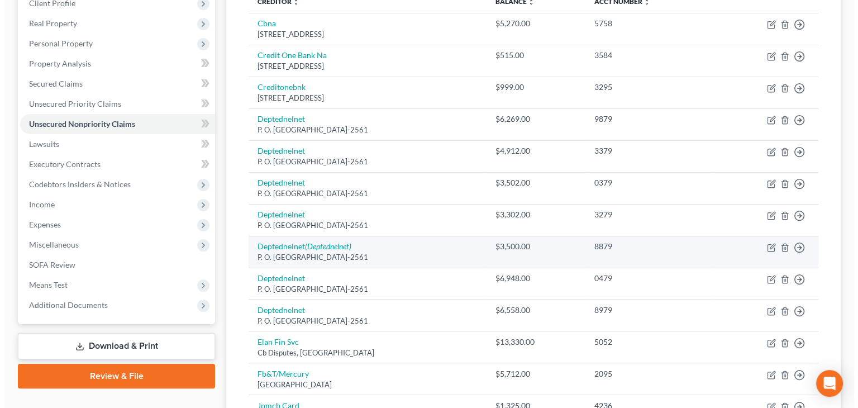
scroll to position [112, 0]
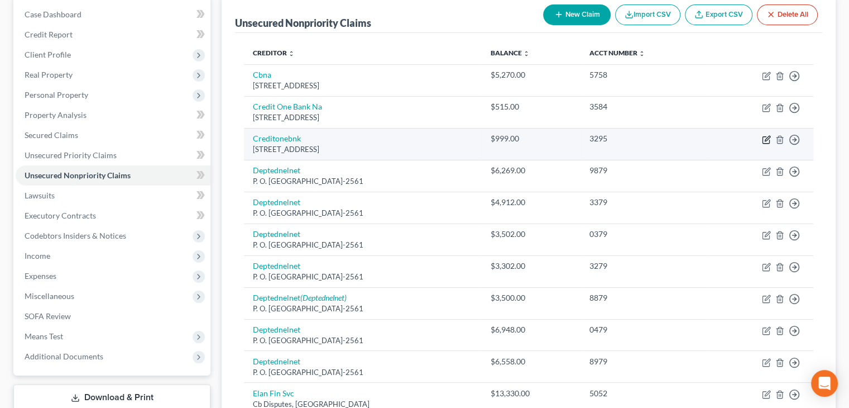
click at [764, 139] on icon "button" at bounding box center [766, 139] width 9 height 9
select select "31"
select select "2"
select select "0"
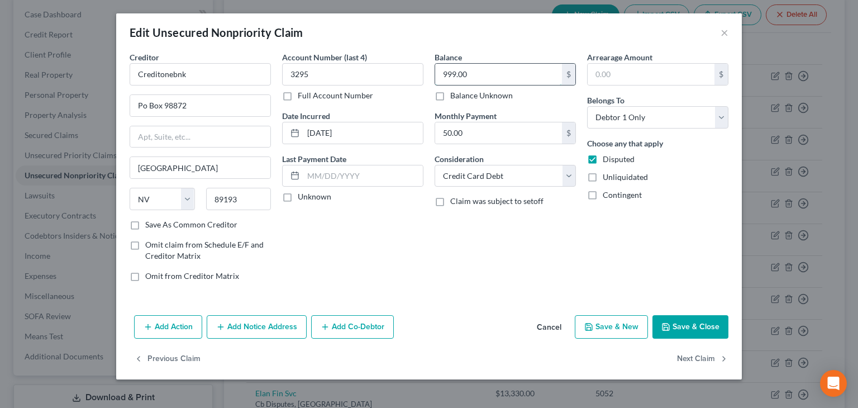
click at [471, 75] on input "999.00" at bounding box center [498, 74] width 127 height 21
type input "9"
type input "1,000"
click at [298, 195] on label "Unknown" at bounding box center [315, 196] width 34 height 11
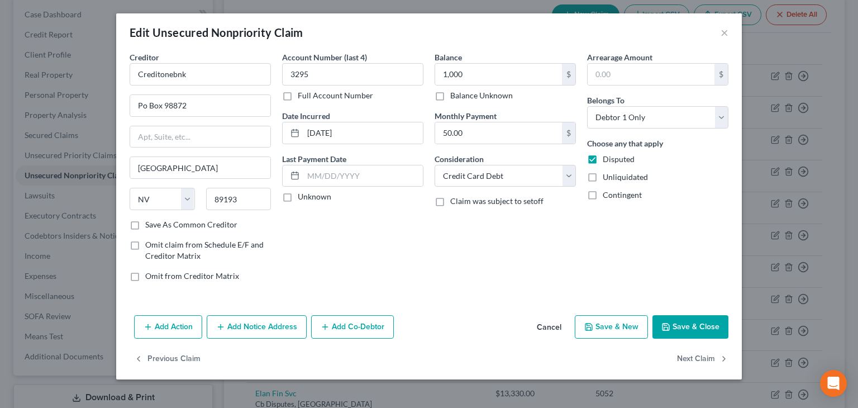
click at [302, 195] on input "Unknown" at bounding box center [305, 194] width 7 height 7
checkbox input "true"
drag, startPoint x: 192, startPoint y: 71, endPoint x: 174, endPoint y: 73, distance: 17.5
click at [174, 73] on input "Creditonebnk" at bounding box center [200, 74] width 141 height 22
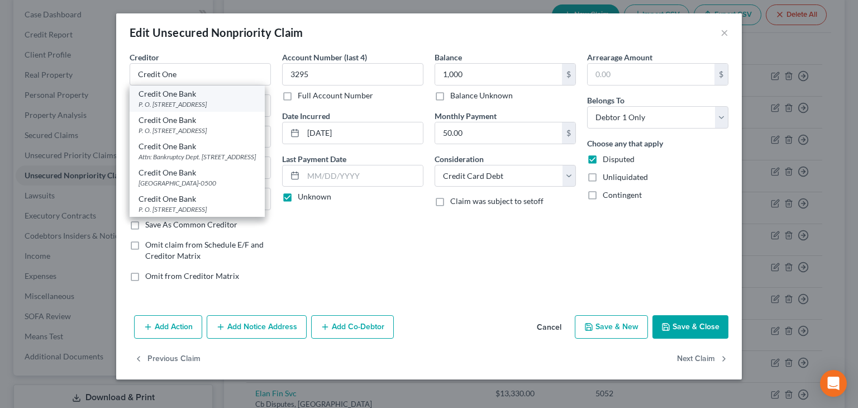
click at [207, 101] on div "P. O. [STREET_ADDRESS]" at bounding box center [196, 103] width 117 height 9
type input "Credit One Bank"
type input "P. O. Box 98873"
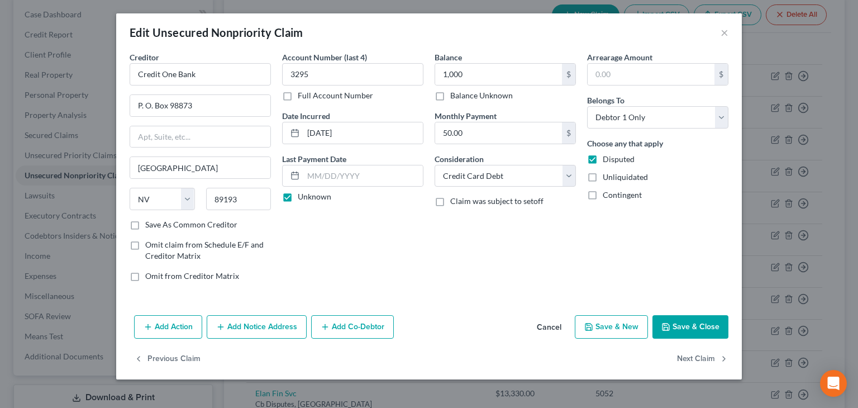
click at [702, 327] on button "Save & Close" at bounding box center [690, 326] width 76 height 23
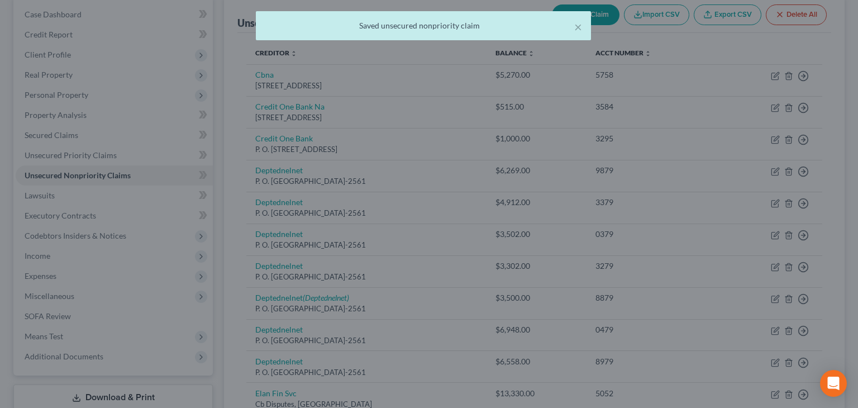
type input "1,000.00"
type input "0"
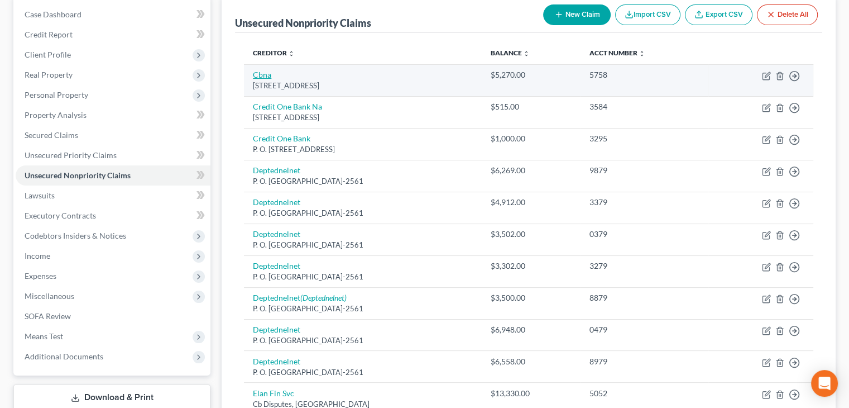
click at [264, 73] on link "Cbna" at bounding box center [262, 74] width 18 height 9
select select "43"
select select "2"
select select "0"
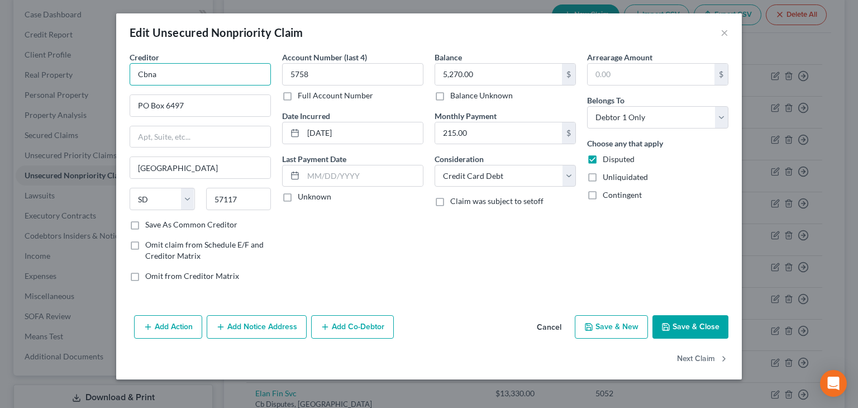
drag, startPoint x: 161, startPoint y: 74, endPoint x: 109, endPoint y: 73, distance: 51.4
click at [109, 73] on div "Edit Unsecured Nonpriority Claim × Creditor * Cbna PO Box 6497 [GEOGRAPHIC_DATA…" at bounding box center [429, 204] width 858 height 408
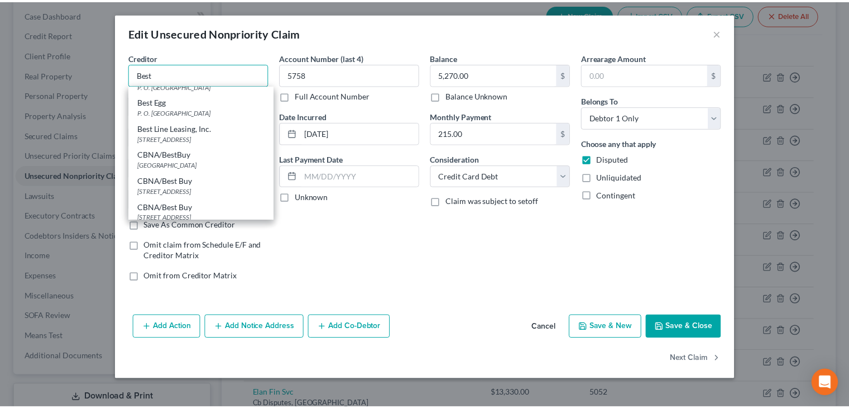
scroll to position [0, 0]
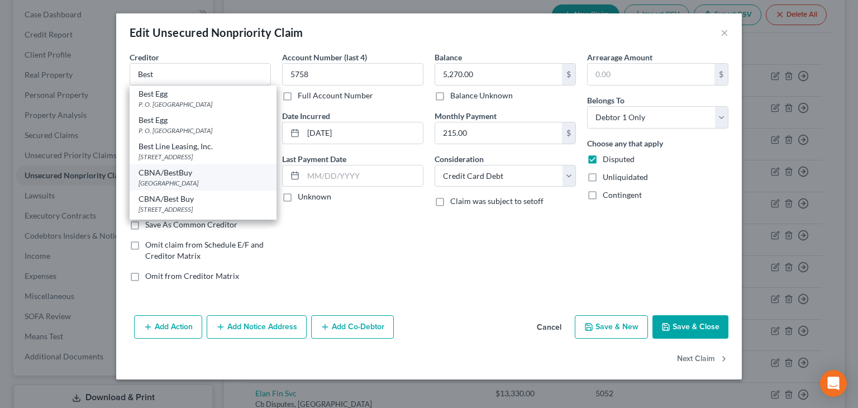
click at [174, 173] on div "CBNA/BestBuy" at bounding box center [202, 172] width 129 height 11
type input "CBNA/BestBuy"
type input "PO Box 790441"
type input "Saint Louis"
select select "26"
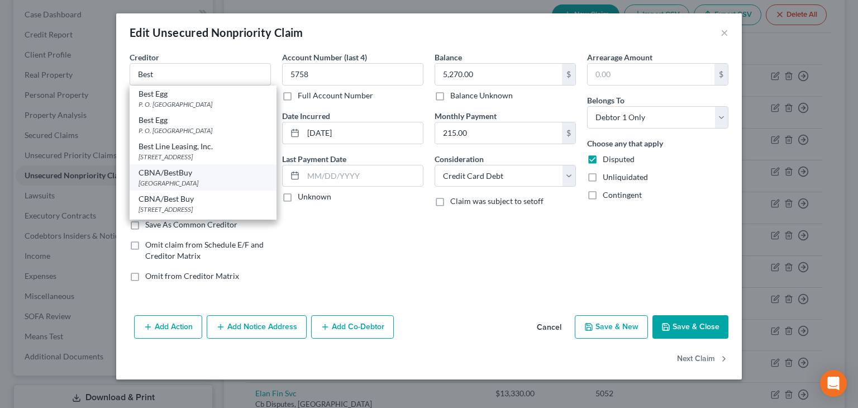
type input "63179"
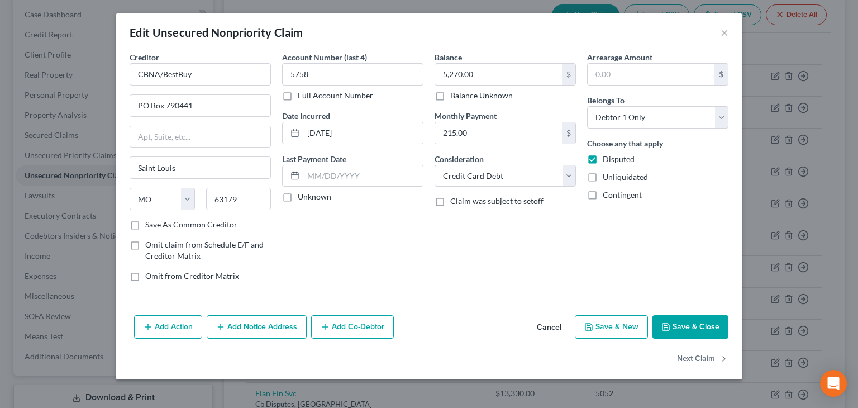
click at [298, 197] on label "Unknown" at bounding box center [315, 196] width 34 height 11
click at [302, 197] on input "Unknown" at bounding box center [305, 194] width 7 height 7
checkbox input "true"
click at [693, 323] on button "Save & Close" at bounding box center [690, 326] width 76 height 23
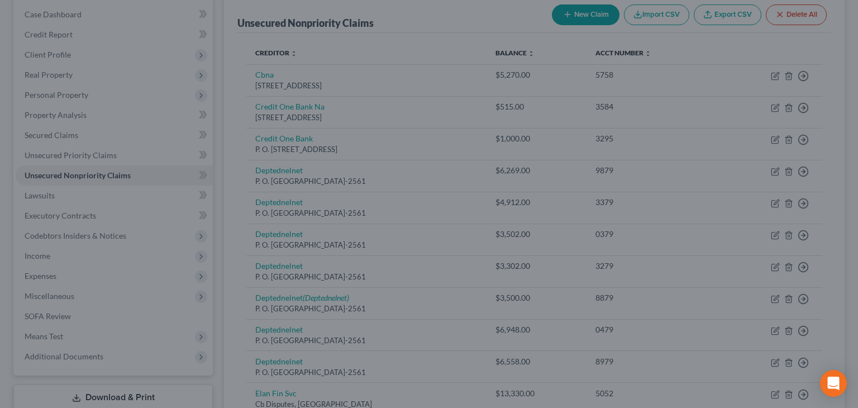
type input "0"
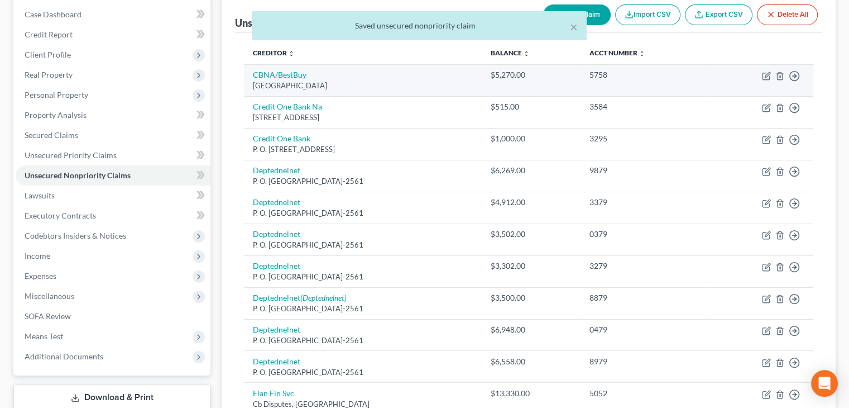
click at [304, 81] on div "[GEOGRAPHIC_DATA]" at bounding box center [363, 85] width 220 height 11
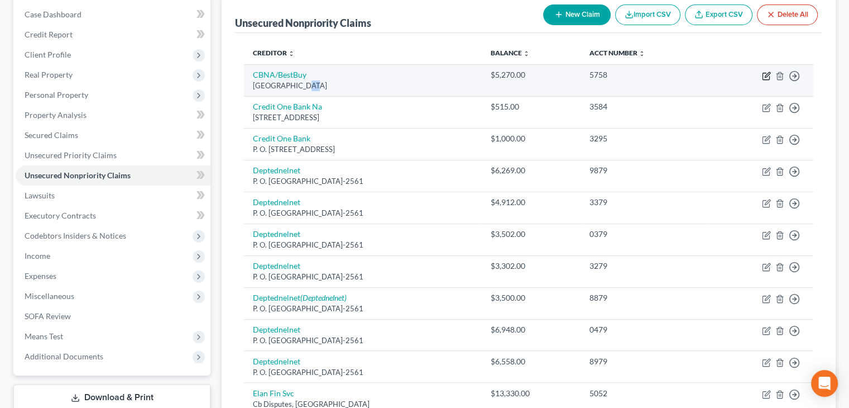
click at [766, 75] on icon "button" at bounding box center [766, 75] width 9 height 9
select select "26"
select select "2"
select select "0"
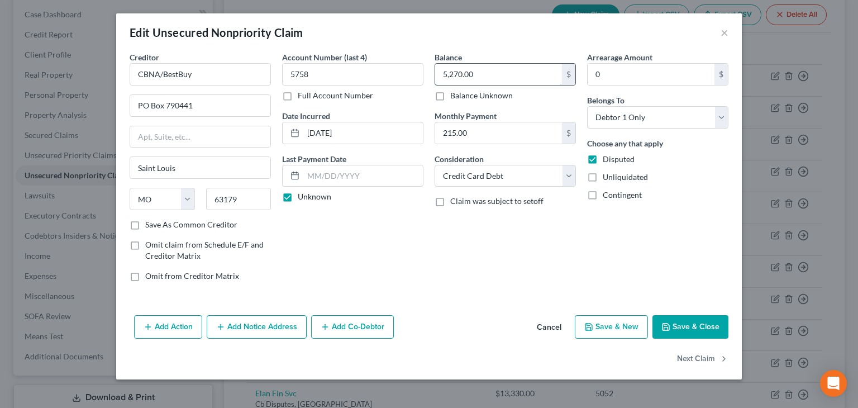
click at [462, 75] on input "5,270.00" at bounding box center [498, 74] width 127 height 21
click at [382, 174] on input "text" at bounding box center [362, 175] width 119 height 21
click at [618, 265] on div "Arrearage Amount 0 $ Belongs To * Select Debtor 1 Only Debtor 2 Only Debtor 1 A…" at bounding box center [657, 170] width 152 height 239
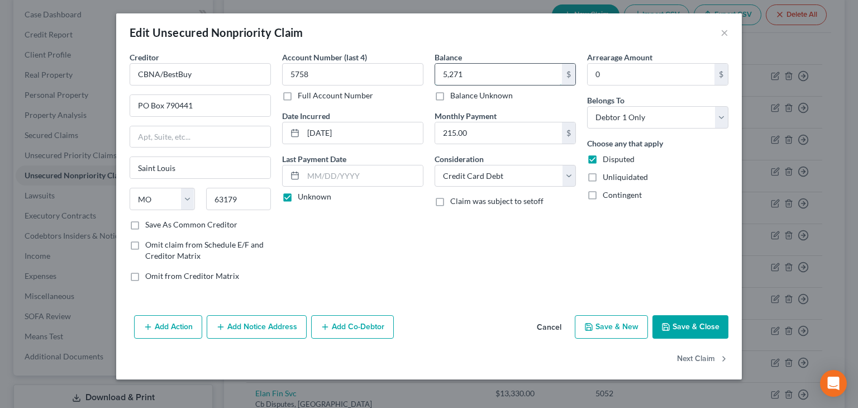
click at [479, 71] on input "5,271" at bounding box center [498, 74] width 127 height 21
click at [462, 71] on input "5,271" at bounding box center [498, 74] width 127 height 21
type input "5,271.00"
click at [687, 323] on button "Save & Close" at bounding box center [690, 326] width 76 height 23
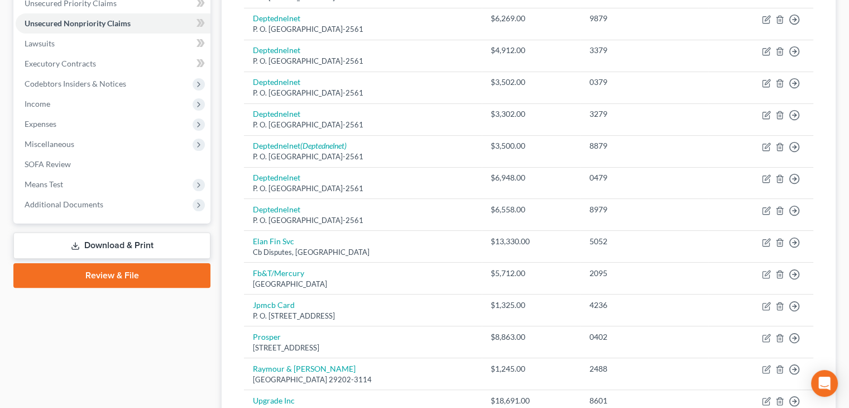
scroll to position [279, 0]
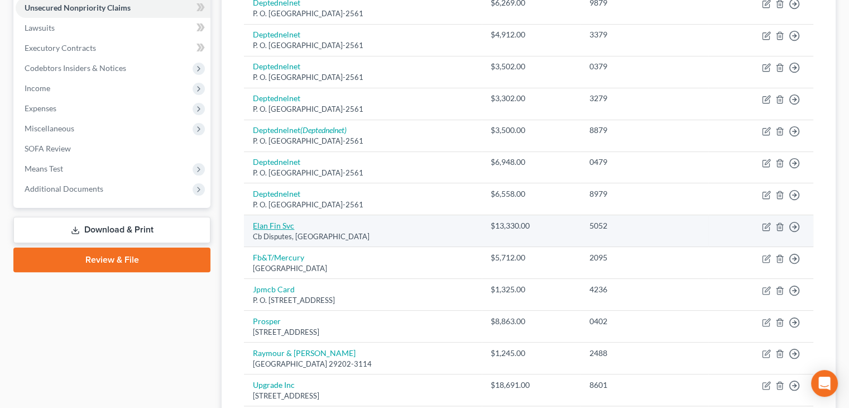
click at [271, 224] on link "Elan Fin Svc" at bounding box center [273, 225] width 41 height 9
select select "26"
select select "2"
select select "0"
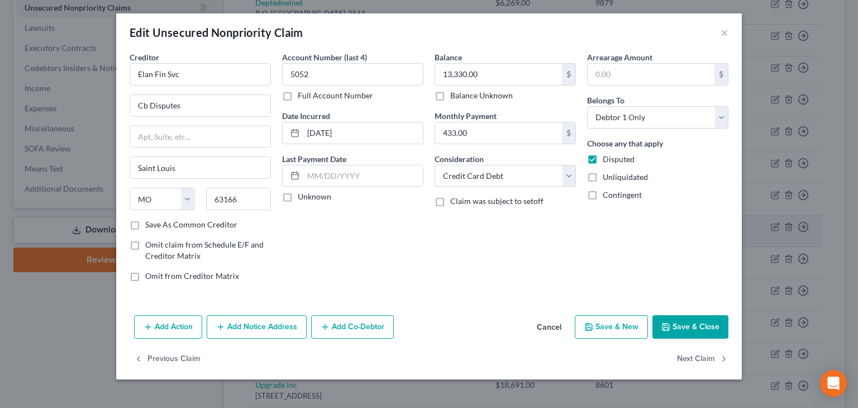
click at [271, 224] on div "Save As Common Creditor" at bounding box center [200, 224] width 141 height 11
type input "13,629"
click at [298, 197] on label "Unknown" at bounding box center [315, 196] width 34 height 11
click at [302, 197] on input "Unknown" at bounding box center [305, 194] width 7 height 7
checkbox input "true"
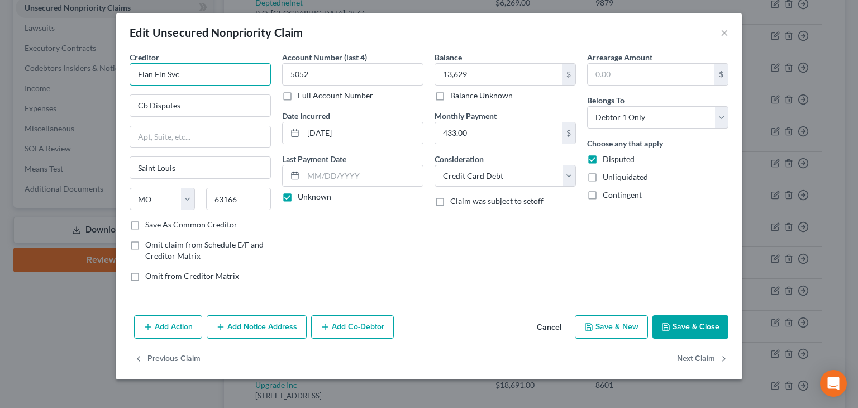
drag, startPoint x: 185, startPoint y: 77, endPoint x: 163, endPoint y: 78, distance: 21.8
click at [163, 78] on input "Elan Fin Svc" at bounding box center [200, 74] width 141 height 22
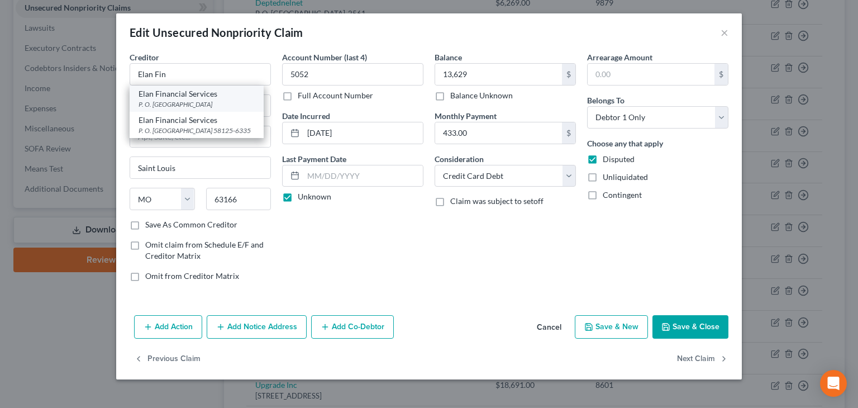
click at [205, 94] on div "Elan Financial Services" at bounding box center [196, 93] width 116 height 11
type input "Elan Financial Services"
type input "P. O. Box 790084"
type input "63179"
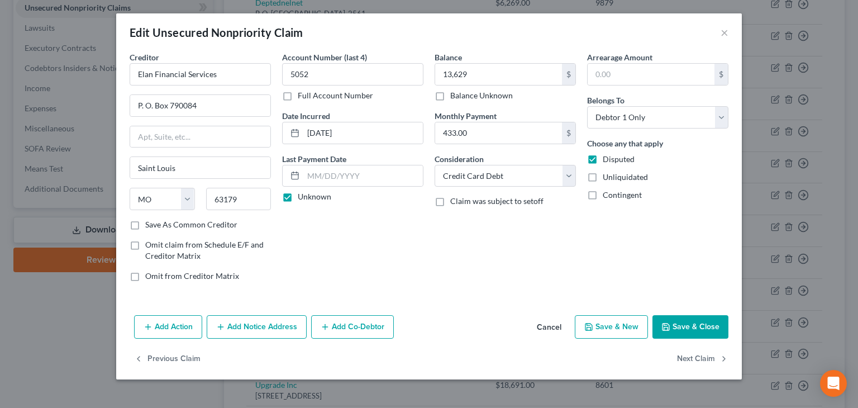
click at [686, 325] on button "Save & Close" at bounding box center [690, 326] width 76 height 23
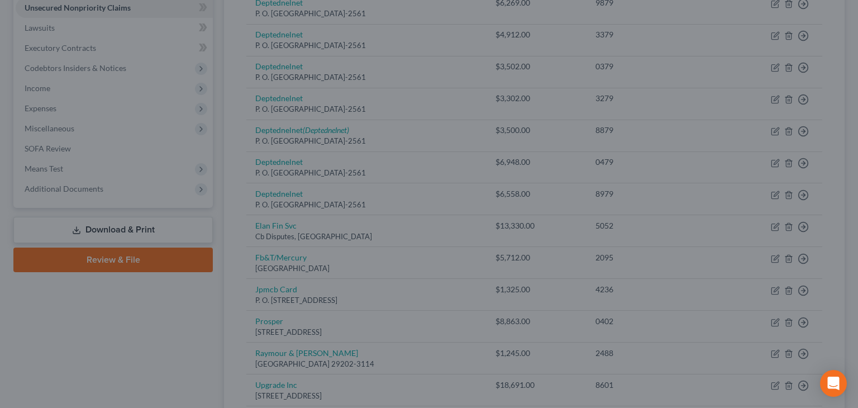
type input "13,629.00"
type input "0"
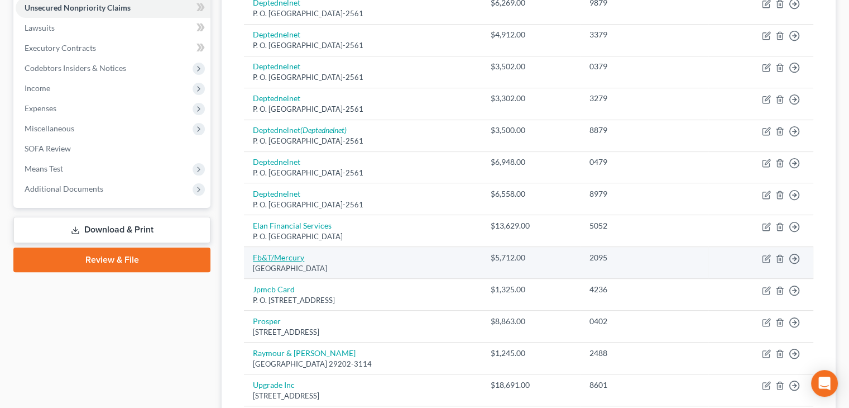
click at [276, 254] on link "Fb&T/Mercury" at bounding box center [278, 256] width 51 height 9
select select "10"
select select "0"
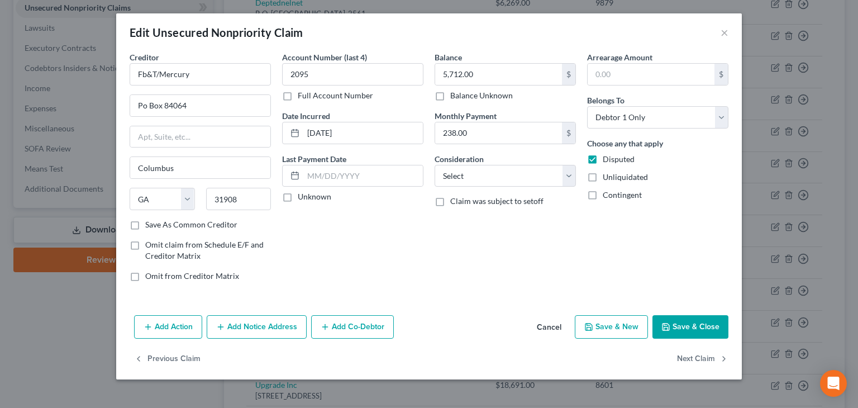
click at [145, 222] on label "Save As Common Creditor" at bounding box center [191, 224] width 92 height 11
click at [150, 222] on input "Save As Common Creditor" at bounding box center [153, 222] width 7 height 7
checkbox input "true"
click at [298, 197] on label "Unknown" at bounding box center [315, 196] width 34 height 11
click at [302, 197] on input "Unknown" at bounding box center [305, 194] width 7 height 7
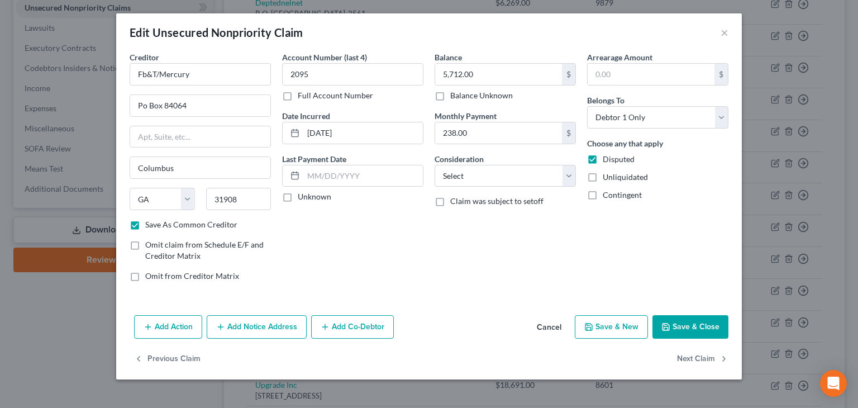
checkbox input "true"
click at [567, 178] on select "Select Cable / Satellite Services Collection Agency Credit Card Debt Debt Couns…" at bounding box center [504, 176] width 141 height 22
select select "2"
click at [434, 165] on select "Select Cable / Satellite Services Collection Agency Credit Card Debt Debt Couns…" at bounding box center [504, 176] width 141 height 22
click at [699, 322] on button "Save & Close" at bounding box center [690, 326] width 76 height 23
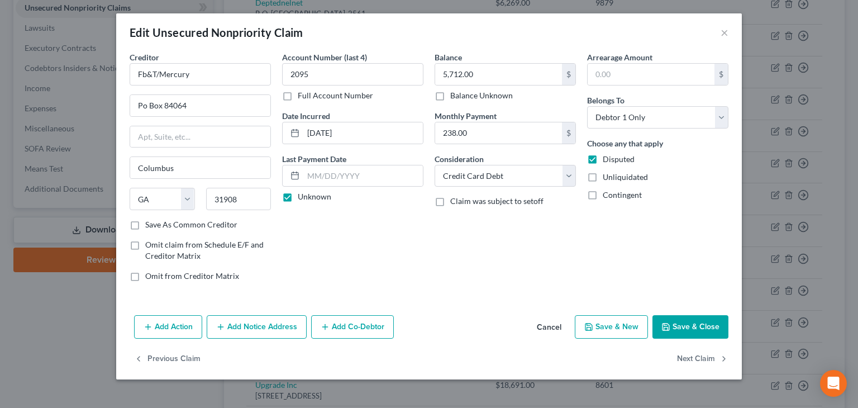
checkbox input "false"
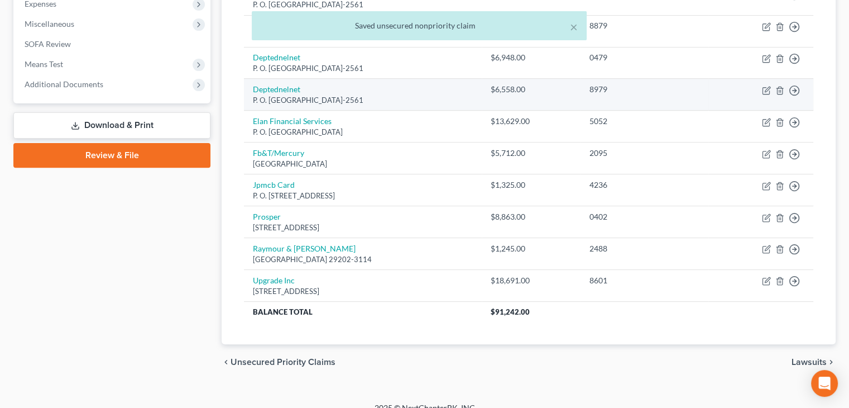
scroll to position [396, 0]
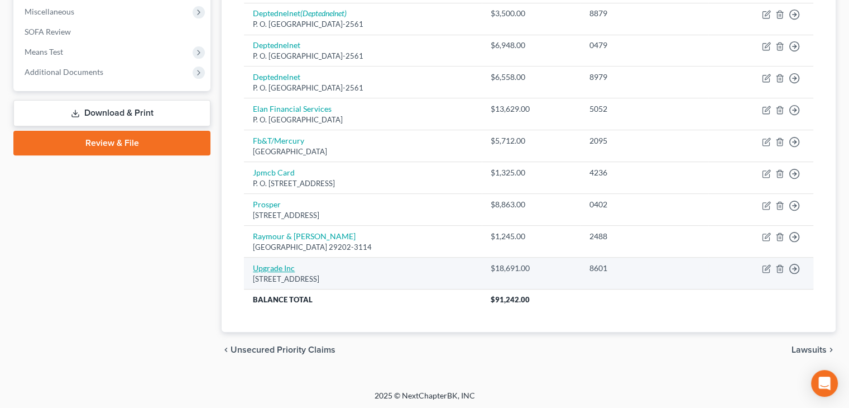
click at [278, 263] on link "Upgrade Inc" at bounding box center [274, 267] width 42 height 9
select select "3"
select select "0"
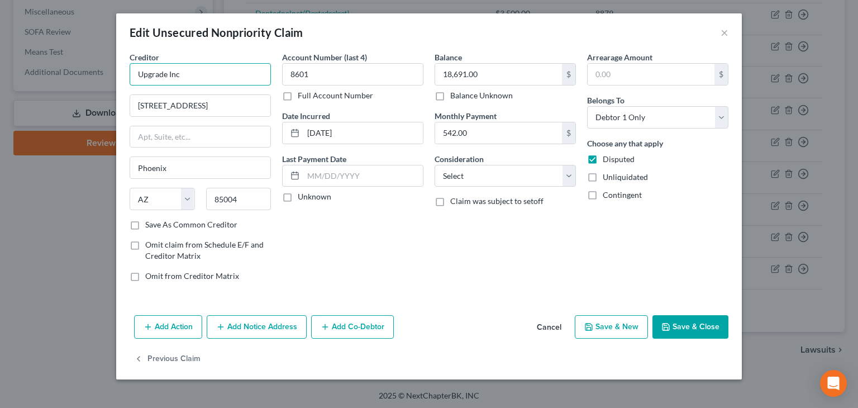
drag, startPoint x: 200, startPoint y: 74, endPoint x: 97, endPoint y: 72, distance: 103.3
click at [97, 72] on div "Edit Unsecured Nonpriority Claim × Creditor * Upgrade Inc [STREET_ADDRESS][GEOG…" at bounding box center [429, 204] width 858 height 408
type input "Y"
click at [396, 242] on div "Account Number (last 4) 8601 Full Account Number Date Incurred [DATE] Last Paym…" at bounding box center [352, 170] width 152 height 239
click at [171, 72] on input "Upgrade" at bounding box center [200, 74] width 141 height 22
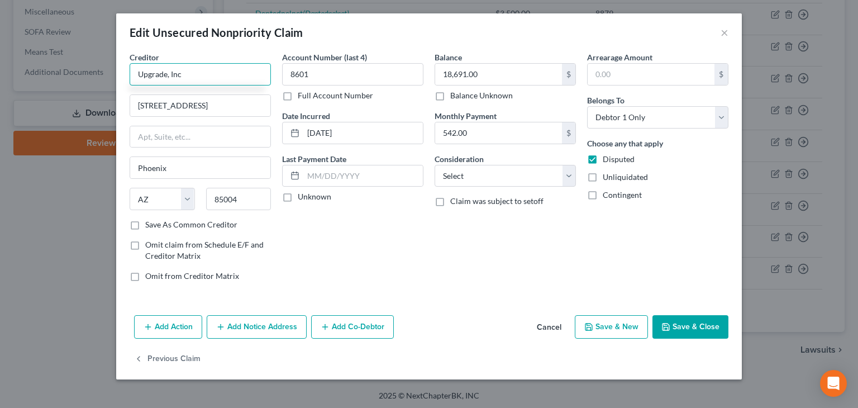
type input "Upgrade, Inc"
click at [298, 196] on label "Unknown" at bounding box center [315, 196] width 34 height 11
click at [302, 196] on input "Unknown" at bounding box center [305, 194] width 7 height 7
checkbox input "true"
click at [568, 172] on select "Select Cable / Satellite Services Collection Agency Credit Card Debt Debt Couns…" at bounding box center [504, 176] width 141 height 22
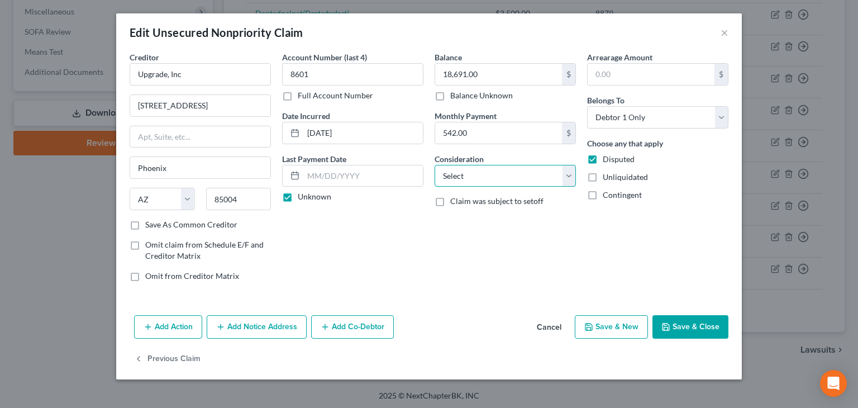
select select "10"
click at [434, 165] on select "Select Cable / Satellite Services Collection Agency Credit Card Debt Debt Couns…" at bounding box center [504, 176] width 141 height 22
click at [694, 327] on button "Save & Close" at bounding box center [690, 326] width 76 height 23
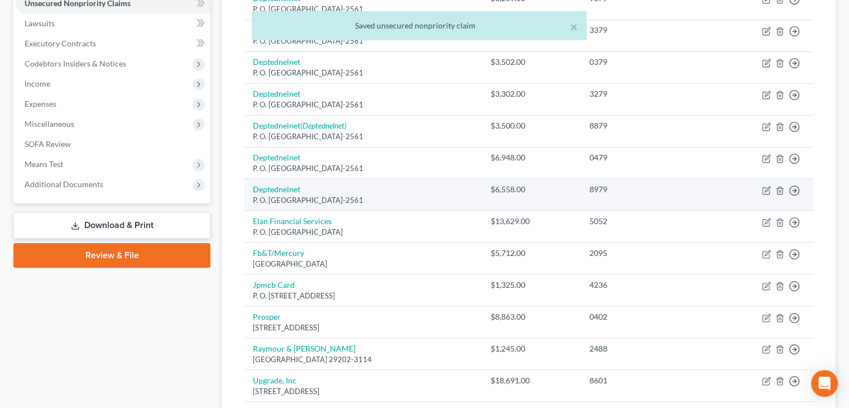
scroll to position [284, 0]
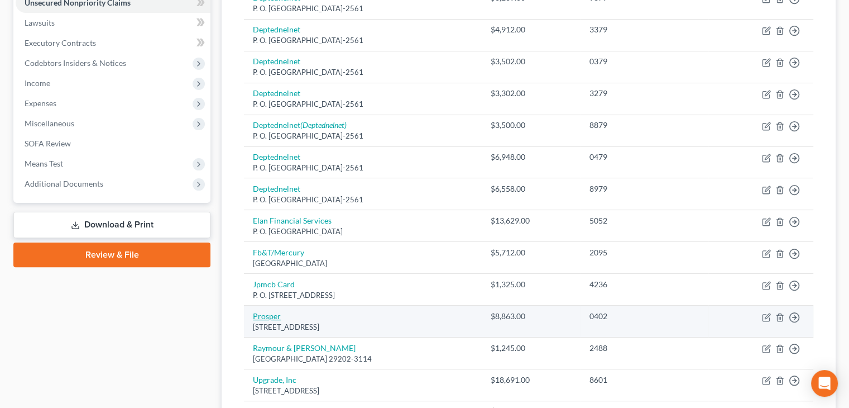
click at [270, 315] on link "Prosper" at bounding box center [267, 315] width 28 height 9
select select "4"
select select "0"
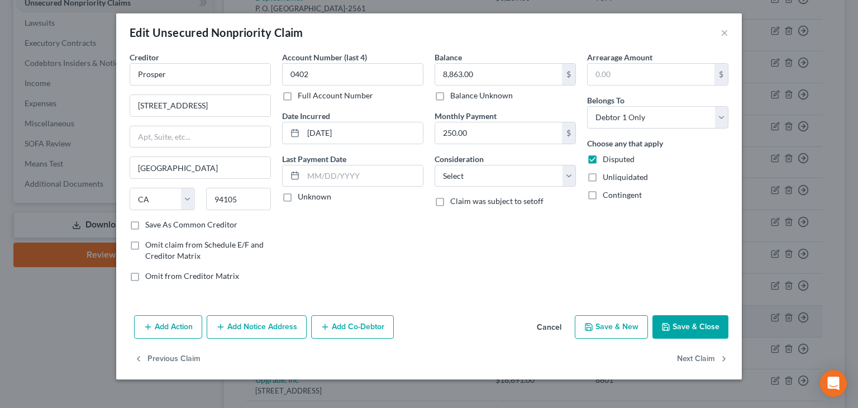
click at [270, 315] on button "Add Notice Address" at bounding box center [257, 326] width 100 height 23
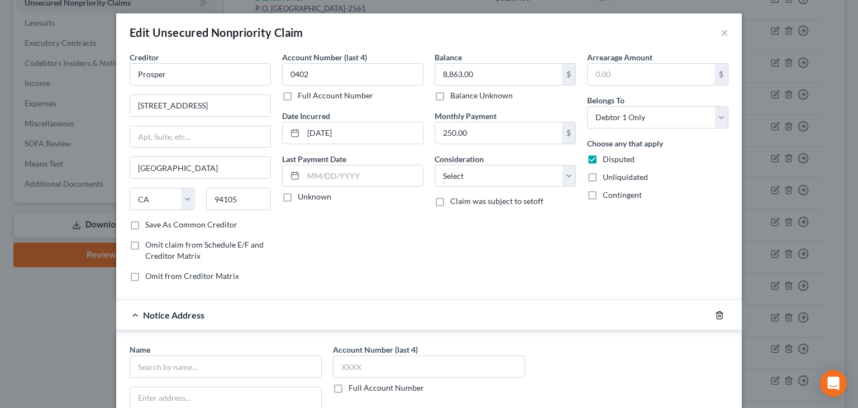
click at [717, 312] on icon "button" at bounding box center [719, 314] width 9 height 9
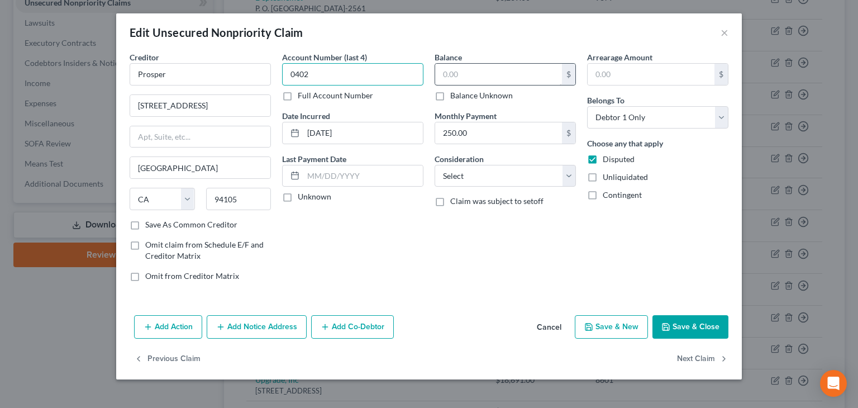
type input "0402"
click at [458, 71] on input "text" at bounding box center [498, 74] width 127 height 21
type input "8,927"
click at [568, 179] on select "Select Cable / Satellite Services Collection Agency Credit Card Debt Debt Couns…" at bounding box center [504, 176] width 141 height 22
select select "10"
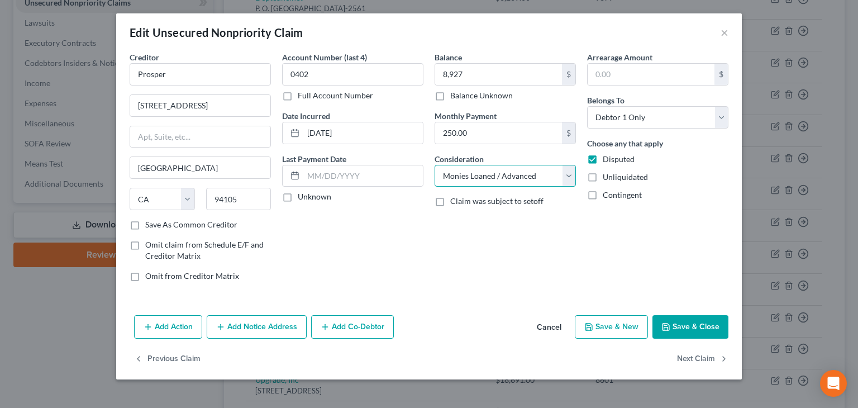
click at [434, 165] on select "Select Cable / Satellite Services Collection Agency Credit Card Debt Debt Couns…" at bounding box center [504, 176] width 141 height 22
click at [298, 195] on label "Unknown" at bounding box center [315, 196] width 34 height 11
click at [302, 195] on input "Unknown" at bounding box center [305, 194] width 7 height 7
checkbox input "true"
click at [690, 323] on button "Save & Close" at bounding box center [690, 326] width 76 height 23
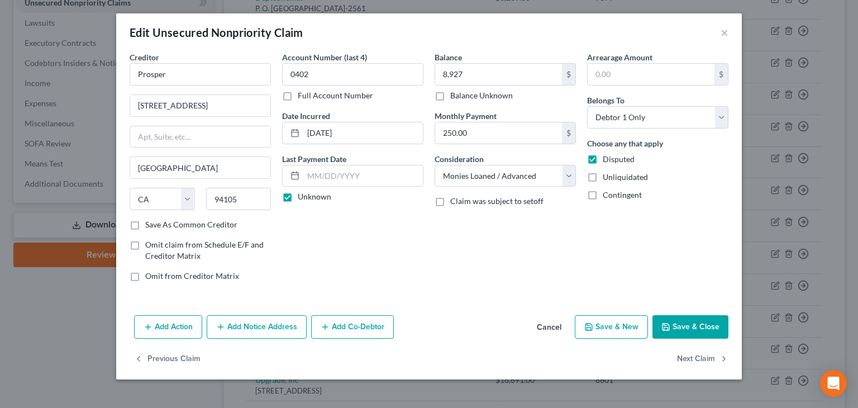
type input "8,927.00"
type input "0"
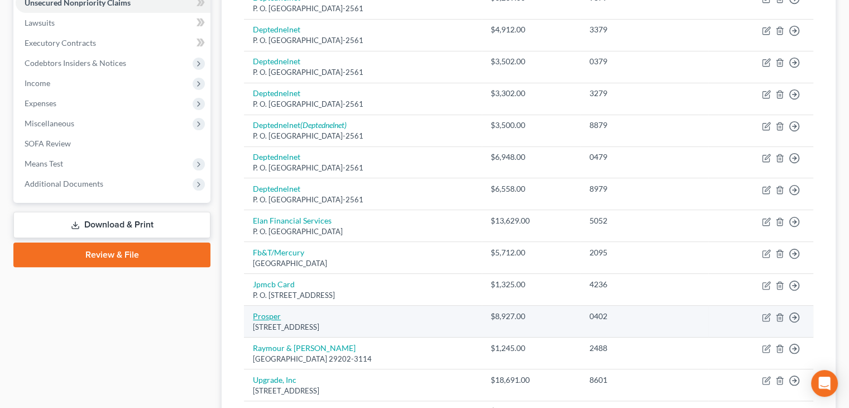
click at [273, 311] on link "Prosper" at bounding box center [267, 315] width 28 height 9
select select "4"
select select "10"
select select "0"
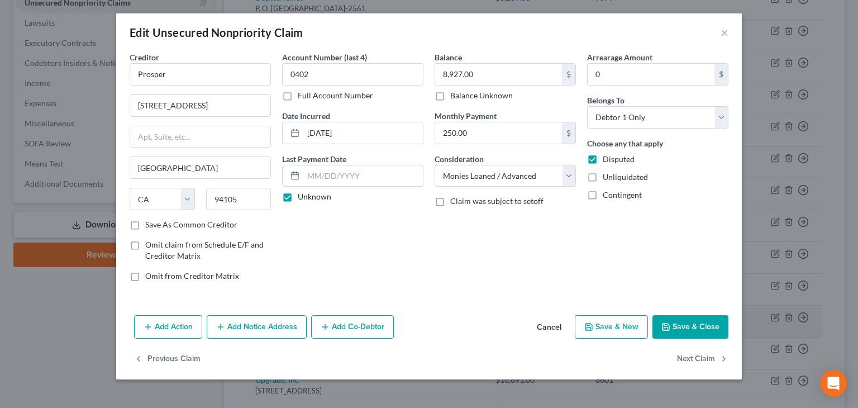
click at [273, 311] on div "Add Action Add Notice Address Add Co-Debtor Cancel Save & New Save & Close" at bounding box center [428, 328] width 625 height 37
click at [163, 74] on input "Prosper" at bounding box center [200, 74] width 141 height 22
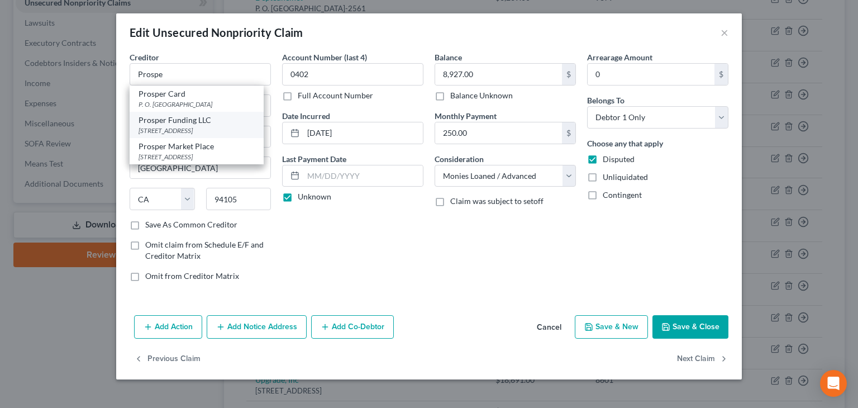
click at [168, 123] on div "Prosper Funding LLC" at bounding box center [196, 119] width 116 height 11
type input "Prosper Funding LLC"
type input "Suite 300"
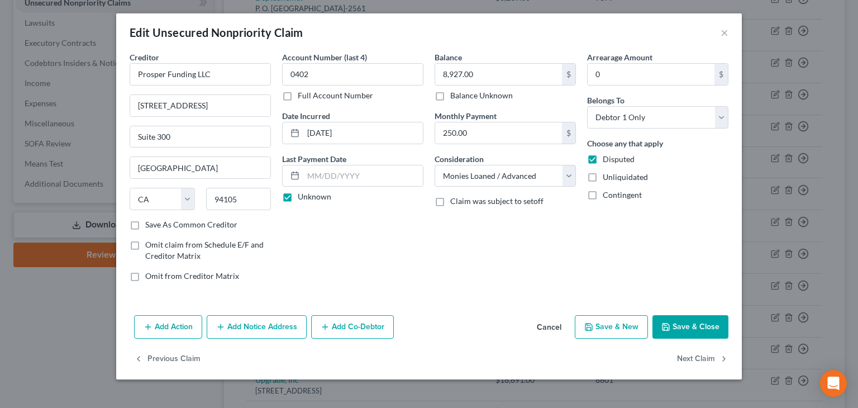
click at [712, 326] on button "Save & Close" at bounding box center [690, 326] width 76 height 23
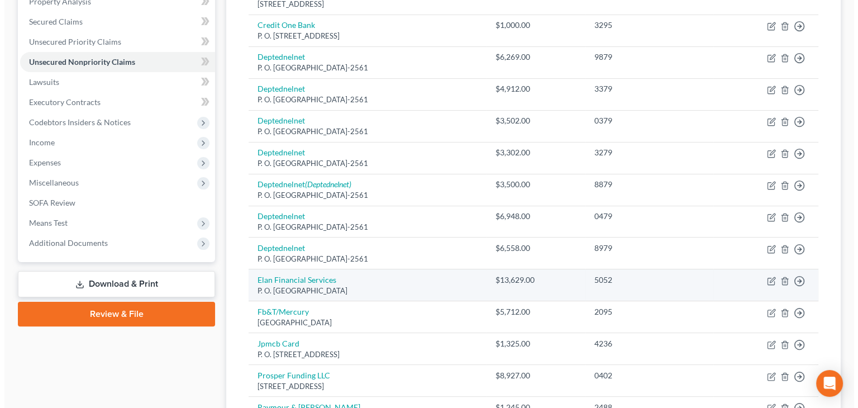
scroll to position [117, 0]
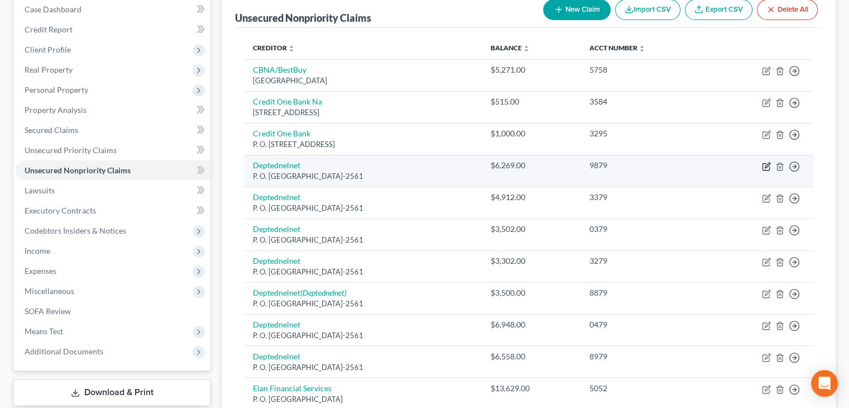
click at [766, 164] on icon "button" at bounding box center [767, 164] width 5 height 5
select select "30"
select select "17"
select select "0"
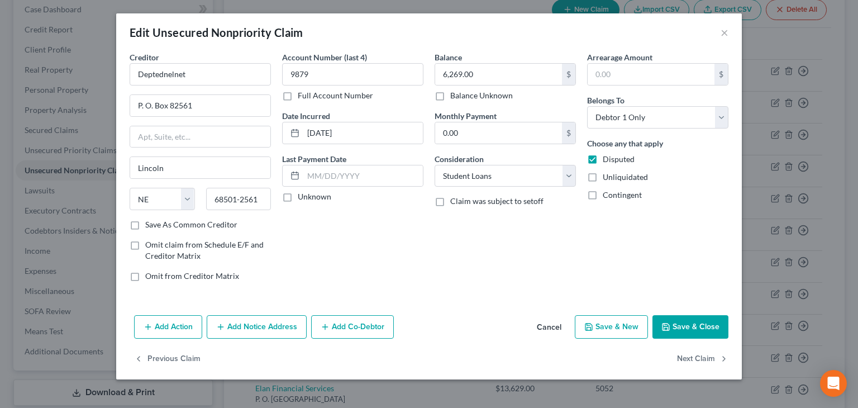
click at [298, 197] on label "Unknown" at bounding box center [315, 196] width 34 height 11
click at [302, 197] on input "Unknown" at bounding box center [305, 194] width 7 height 7
checkbox input "true"
click at [692, 324] on button "Save & Close" at bounding box center [690, 326] width 76 height 23
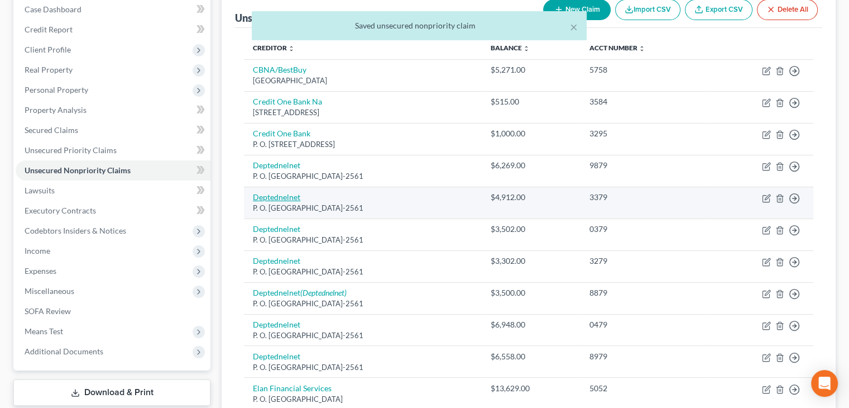
click at [265, 193] on link "Deptednelnet" at bounding box center [276, 196] width 47 height 9
select select "30"
select select "17"
select select "0"
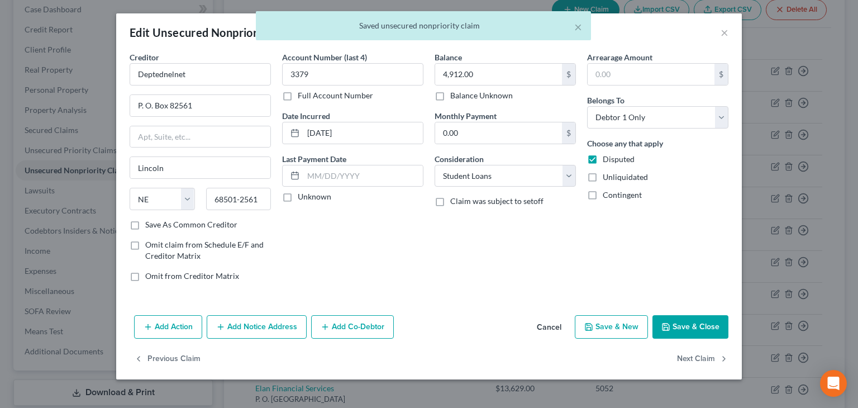
click at [298, 197] on label "Unknown" at bounding box center [315, 196] width 34 height 11
click at [302, 197] on input "Unknown" at bounding box center [305, 194] width 7 height 7
checkbox input "true"
click at [693, 322] on button "Save & Close" at bounding box center [690, 326] width 76 height 23
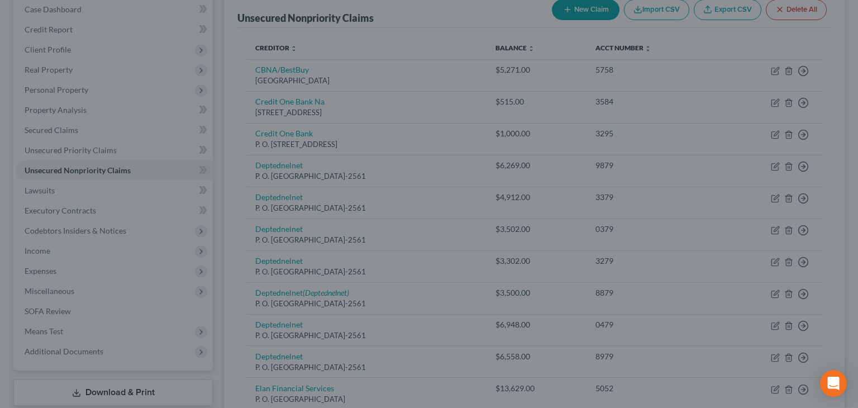
type input "0"
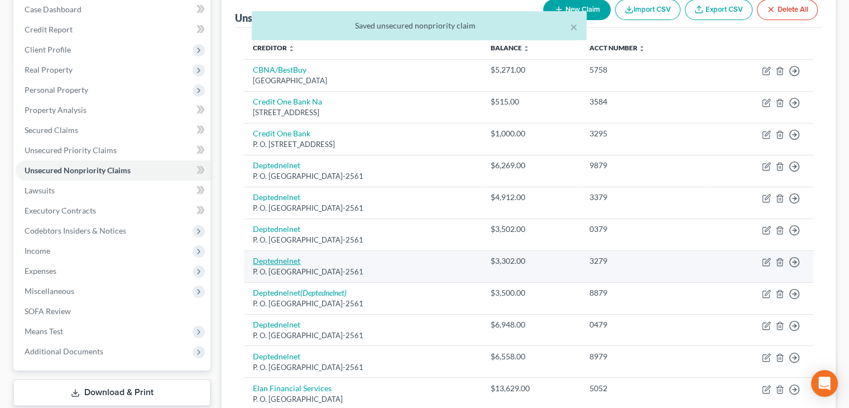
click at [291, 257] on link "Deptednelnet" at bounding box center [276, 260] width 47 height 9
select select "30"
select select "17"
select select "0"
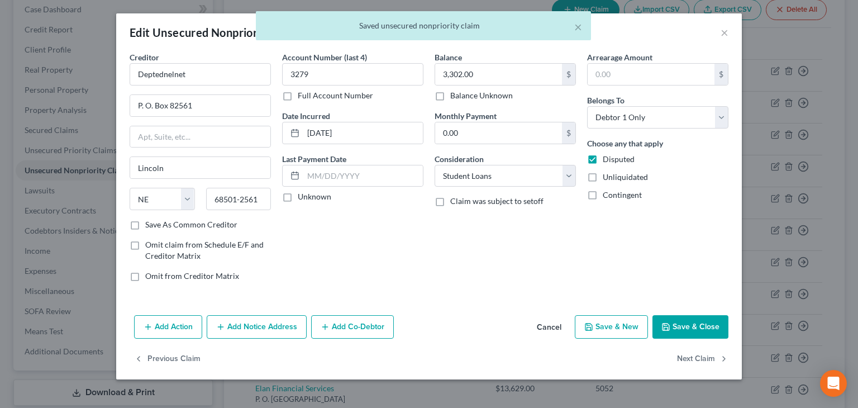
click at [298, 195] on label "Unknown" at bounding box center [315, 196] width 34 height 11
click at [302, 195] on input "Unknown" at bounding box center [305, 194] width 7 height 7
checkbox input "true"
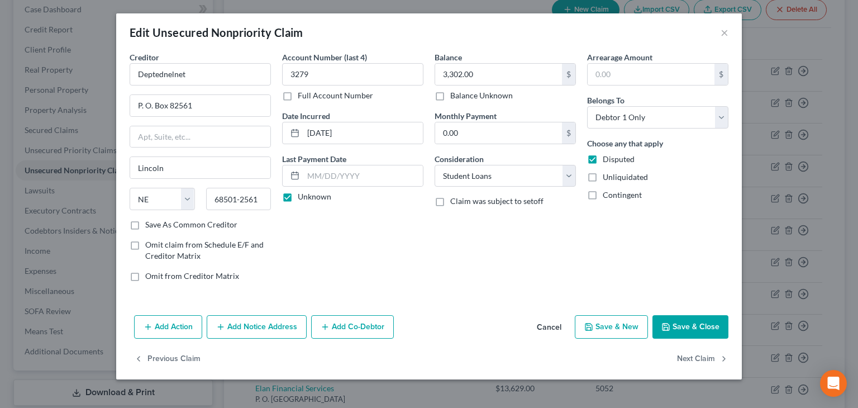
click at [687, 324] on button "Save & Close" at bounding box center [690, 326] width 76 height 23
type input "0"
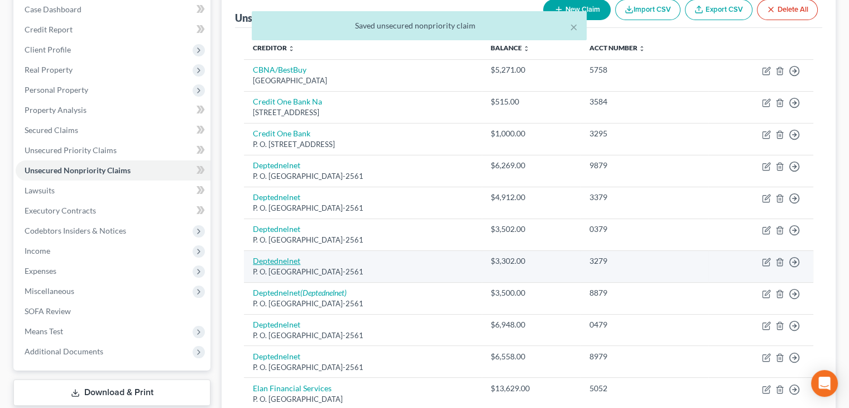
click at [277, 260] on link "Deptednelnet" at bounding box center [276, 260] width 47 height 9
select select "30"
select select "17"
select select "0"
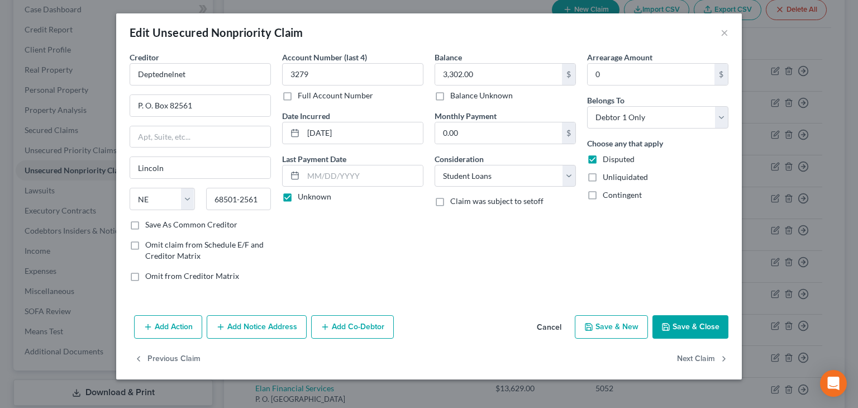
click at [682, 324] on button "Save & Close" at bounding box center [690, 326] width 76 height 23
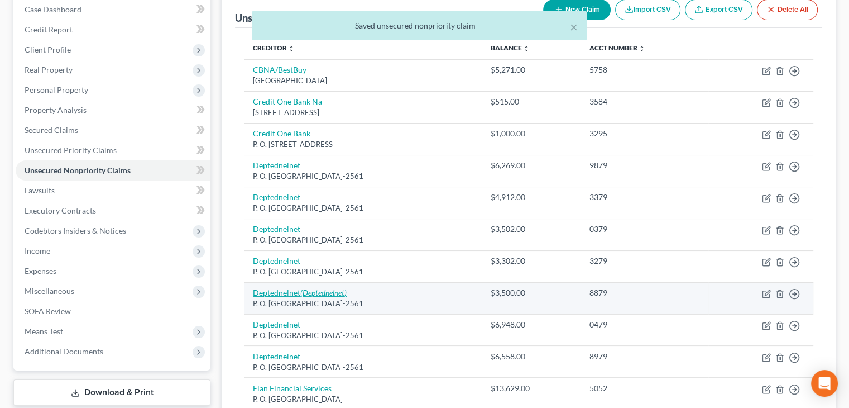
click at [280, 293] on link "Deptednelnet (Deptednelnet)" at bounding box center [300, 292] width 94 height 9
select select "30"
select select "17"
select select "0"
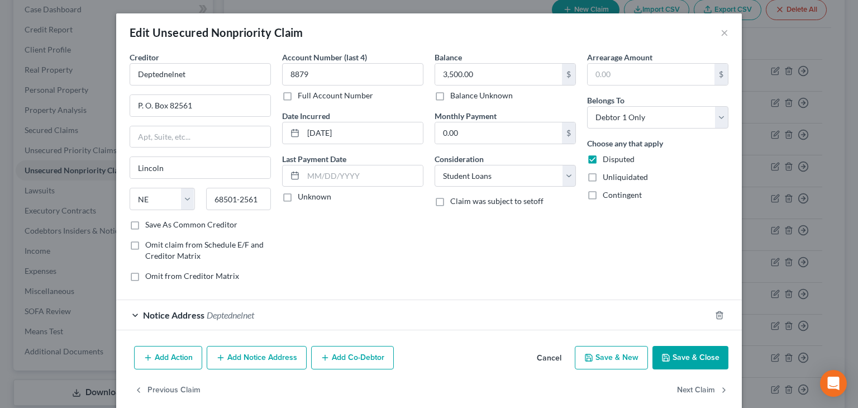
scroll to position [15, 0]
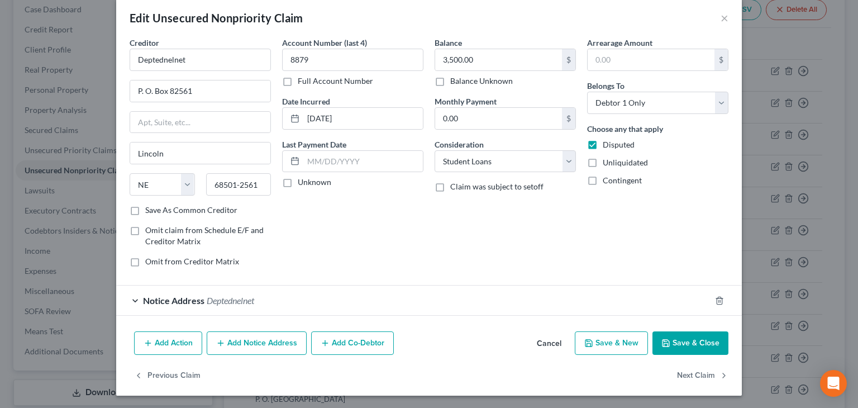
click at [180, 298] on span "Notice Address" at bounding box center [173, 300] width 61 height 11
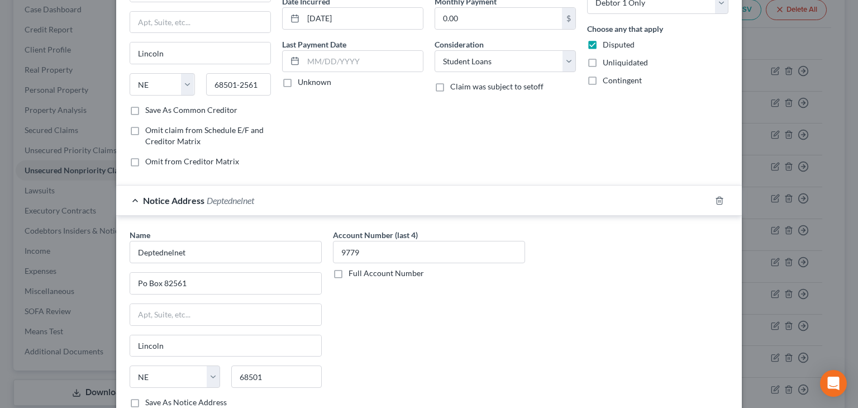
scroll to position [126, 0]
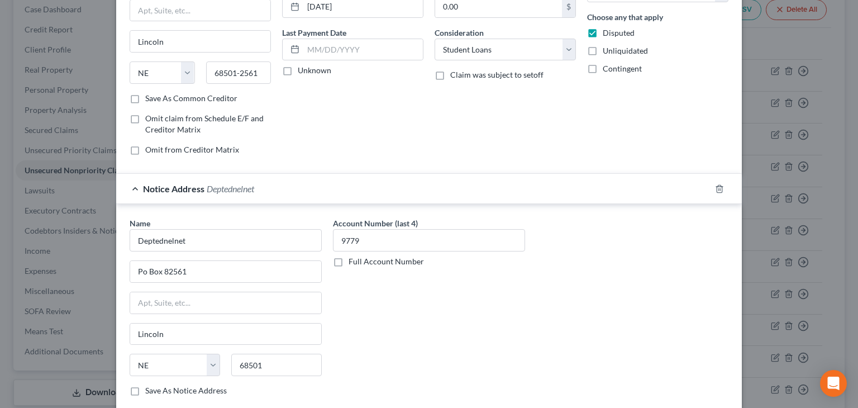
click at [298, 68] on label "Unknown" at bounding box center [315, 70] width 34 height 11
click at [302, 68] on input "Unknown" at bounding box center [305, 68] width 7 height 7
checkbox input "true"
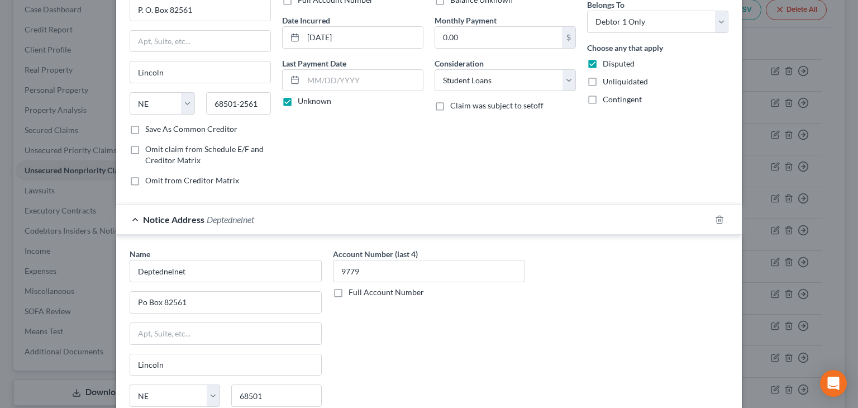
scroll to position [223, 0]
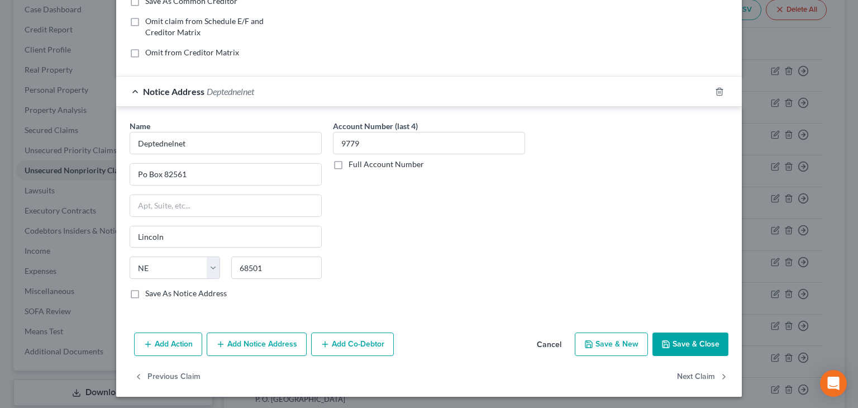
click at [697, 349] on button "Save & Close" at bounding box center [690, 343] width 76 height 23
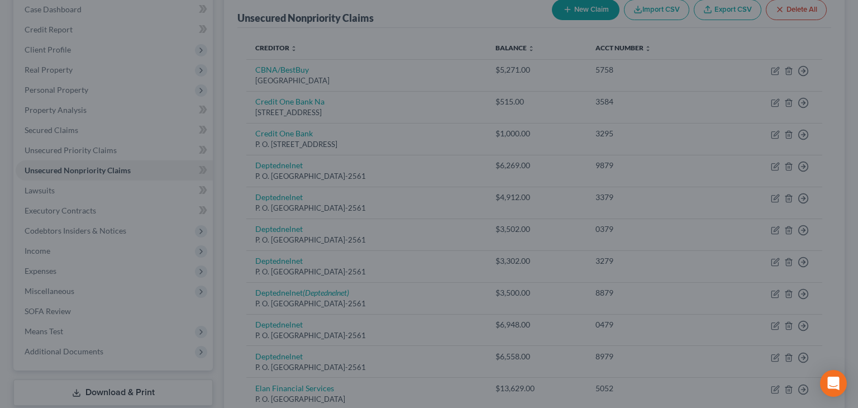
type input "0"
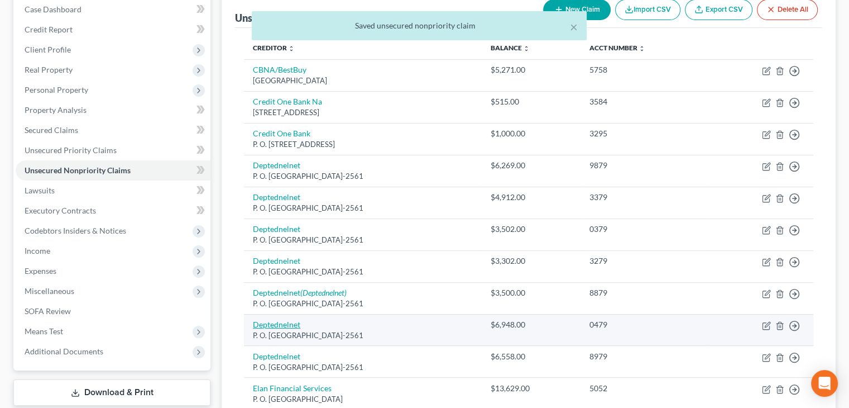
click at [265, 322] on link "Deptednelnet" at bounding box center [276, 323] width 47 height 9
select select "30"
select select "17"
select select "0"
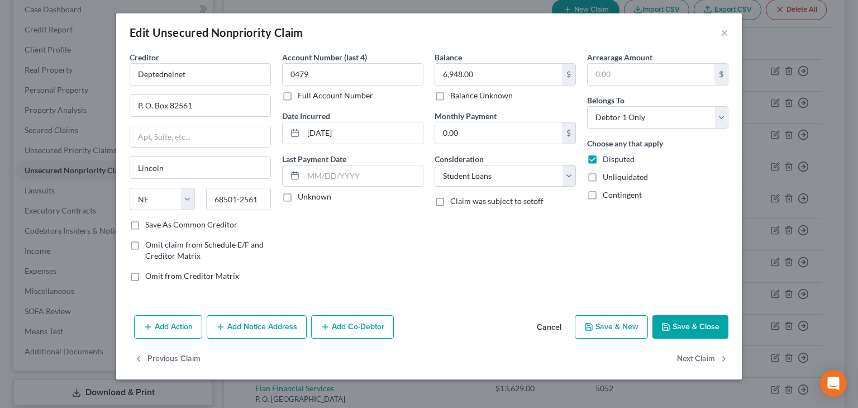
click at [298, 195] on label "Unknown" at bounding box center [315, 196] width 34 height 11
click at [302, 195] on input "Unknown" at bounding box center [305, 194] width 7 height 7
checkbox input "true"
click at [709, 327] on button "Save & Close" at bounding box center [690, 326] width 76 height 23
type input "0"
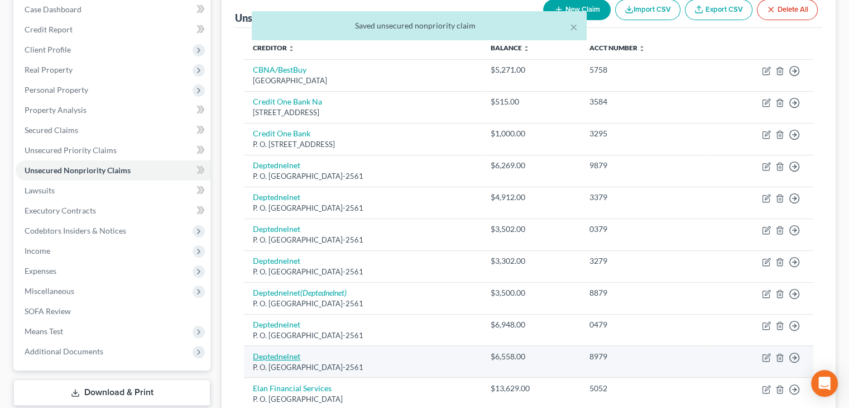
click at [266, 356] on link "Deptednelnet" at bounding box center [276, 355] width 47 height 9
select select "30"
select select "17"
select select "0"
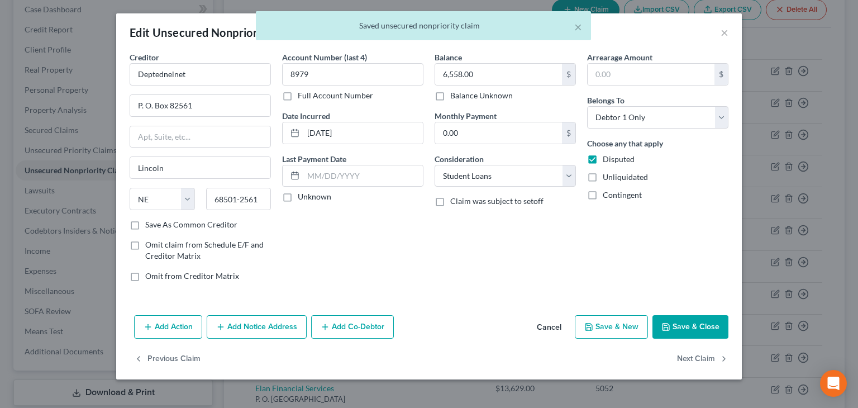
click at [298, 199] on label "Unknown" at bounding box center [315, 196] width 34 height 11
click at [302, 198] on input "Unknown" at bounding box center [305, 194] width 7 height 7
checkbox input "true"
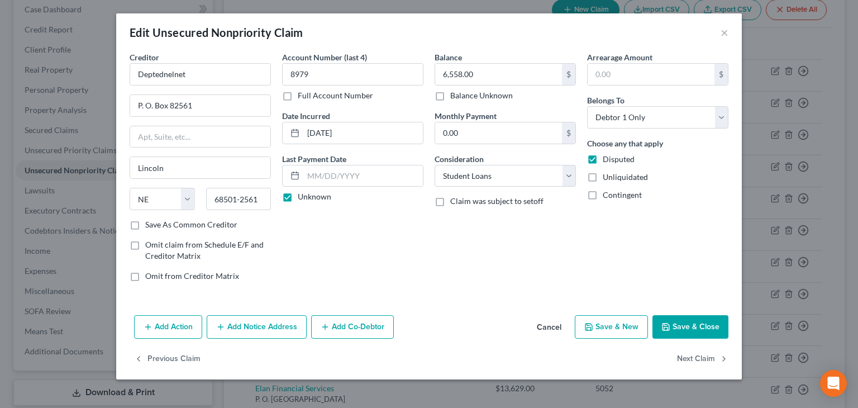
click at [690, 328] on button "Save & Close" at bounding box center [690, 326] width 76 height 23
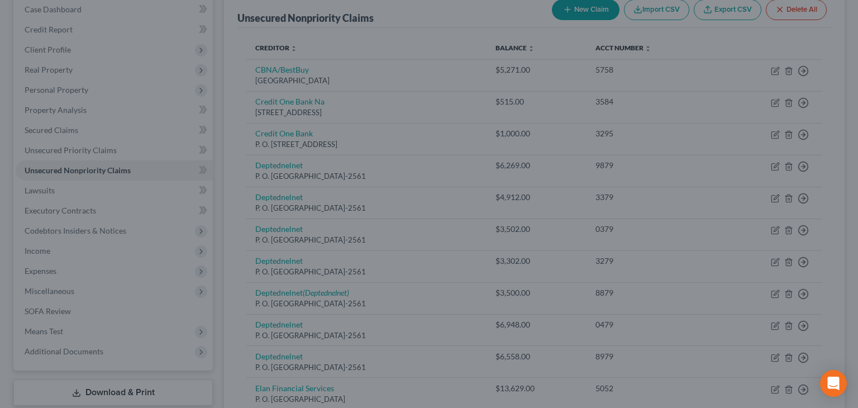
type input "0"
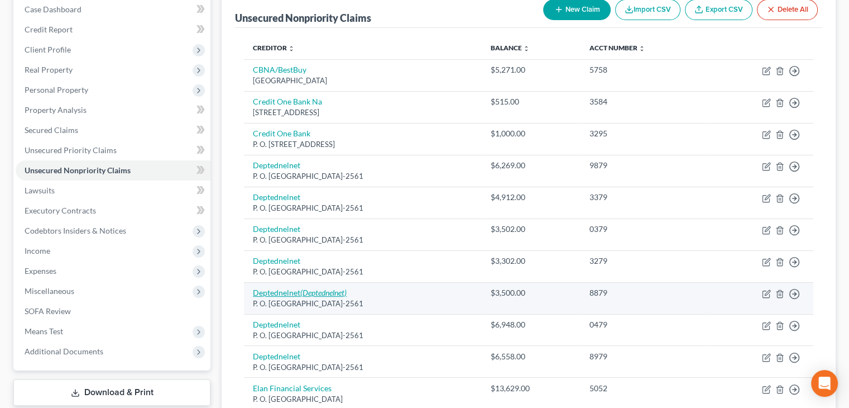
click at [272, 291] on link "Deptednelnet (Deptednelnet)" at bounding box center [300, 292] width 94 height 9
select select "30"
select select "17"
select select "0"
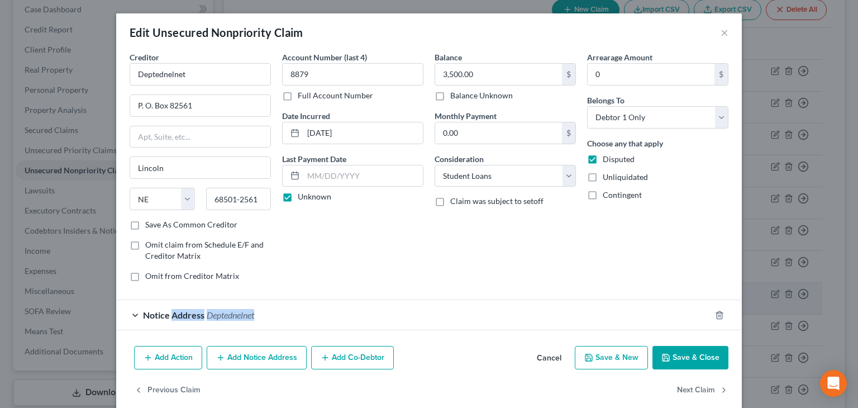
click at [272, 291] on form "Creditor * Deptednelnet P. O. [GEOGRAPHIC_DATA] [US_STATE] AK AR AZ CA CO CT DE…" at bounding box center [429, 190] width 599 height 279
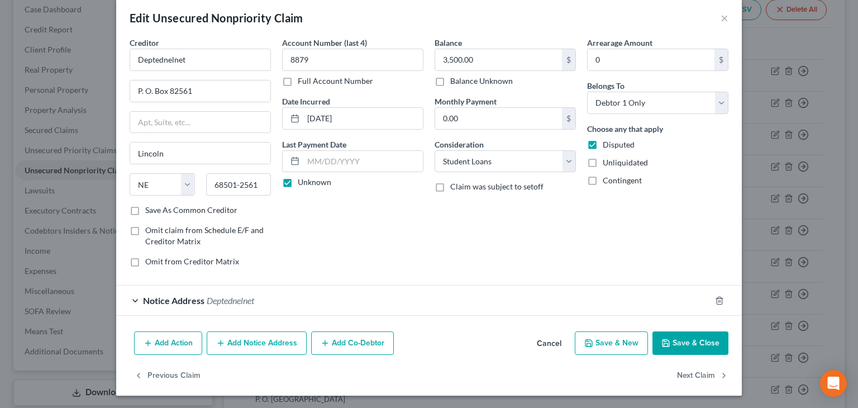
click at [127, 301] on div "Notice Address Deptednelnet" at bounding box center [413, 300] width 594 height 30
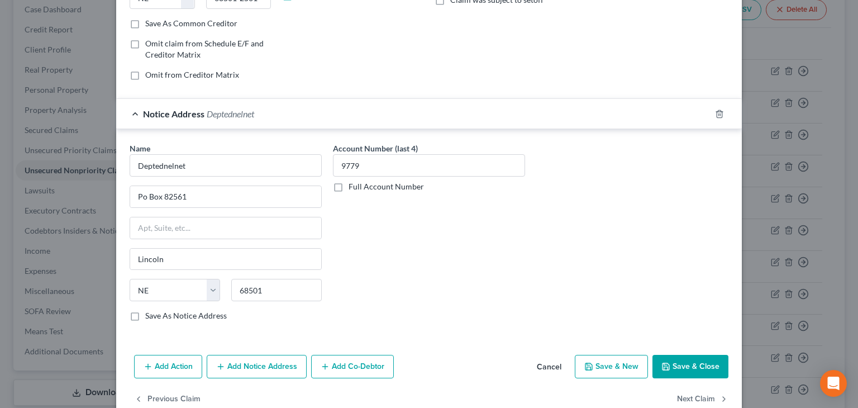
scroll to position [223, 0]
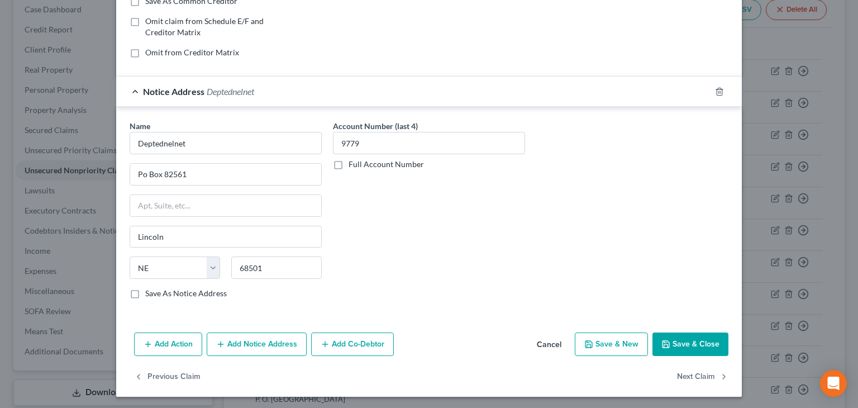
click at [706, 337] on button "Save & Close" at bounding box center [690, 343] width 76 height 23
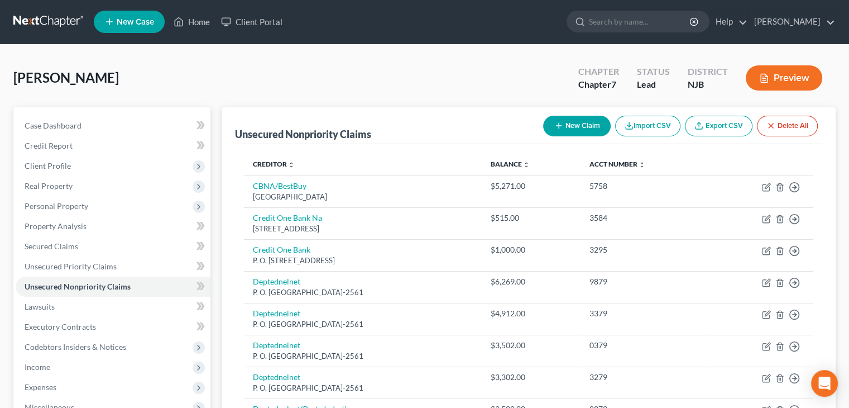
scroll to position [0, 0]
click at [782, 75] on button "Preview" at bounding box center [784, 78] width 77 height 25
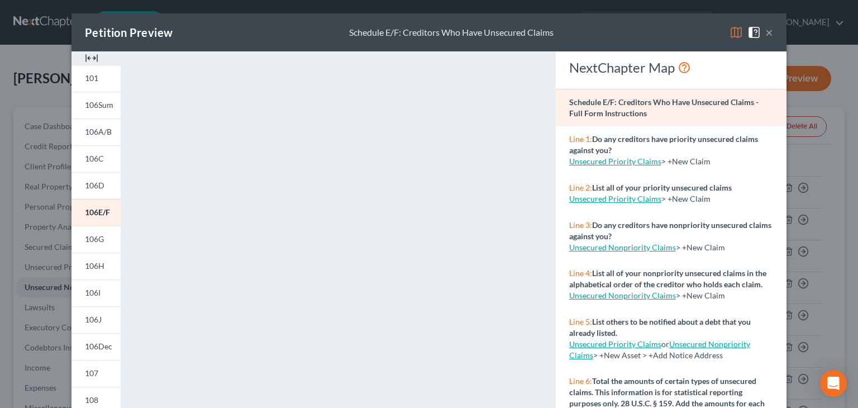
click at [765, 30] on button "×" at bounding box center [769, 32] width 8 height 13
